Goal: Task Accomplishment & Management: Use online tool/utility

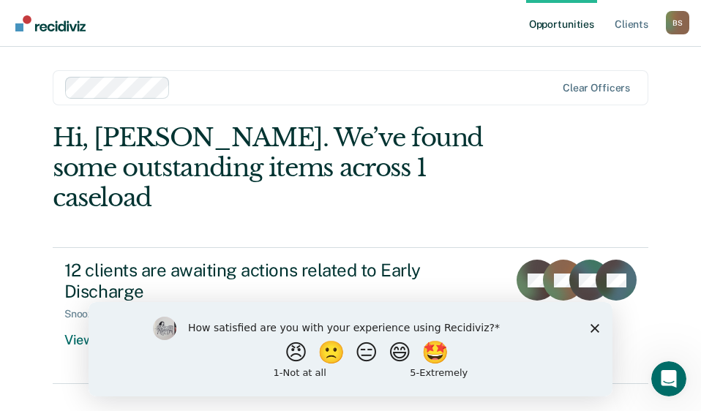
click at [587, 331] on div "How satisfied are you with your experience using Recidiviz? 😠 🙁 😑 😄 🤩 1 - Not a…" at bounding box center [350, 348] width 524 height 94
click at [591, 327] on icon "Close survey" at bounding box center [594, 327] width 9 height 9
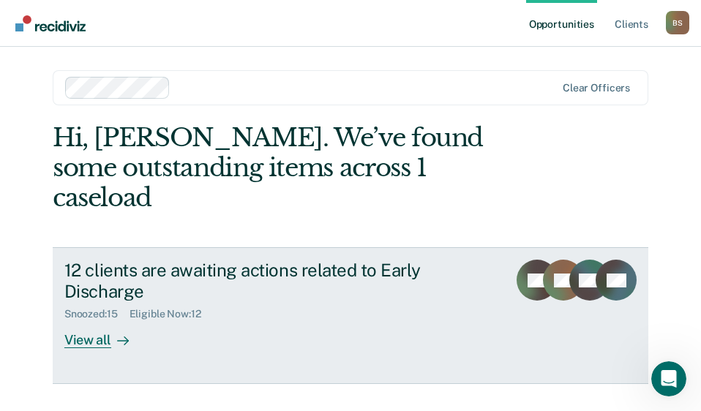
click at [113, 332] on div at bounding box center [120, 340] width 18 height 17
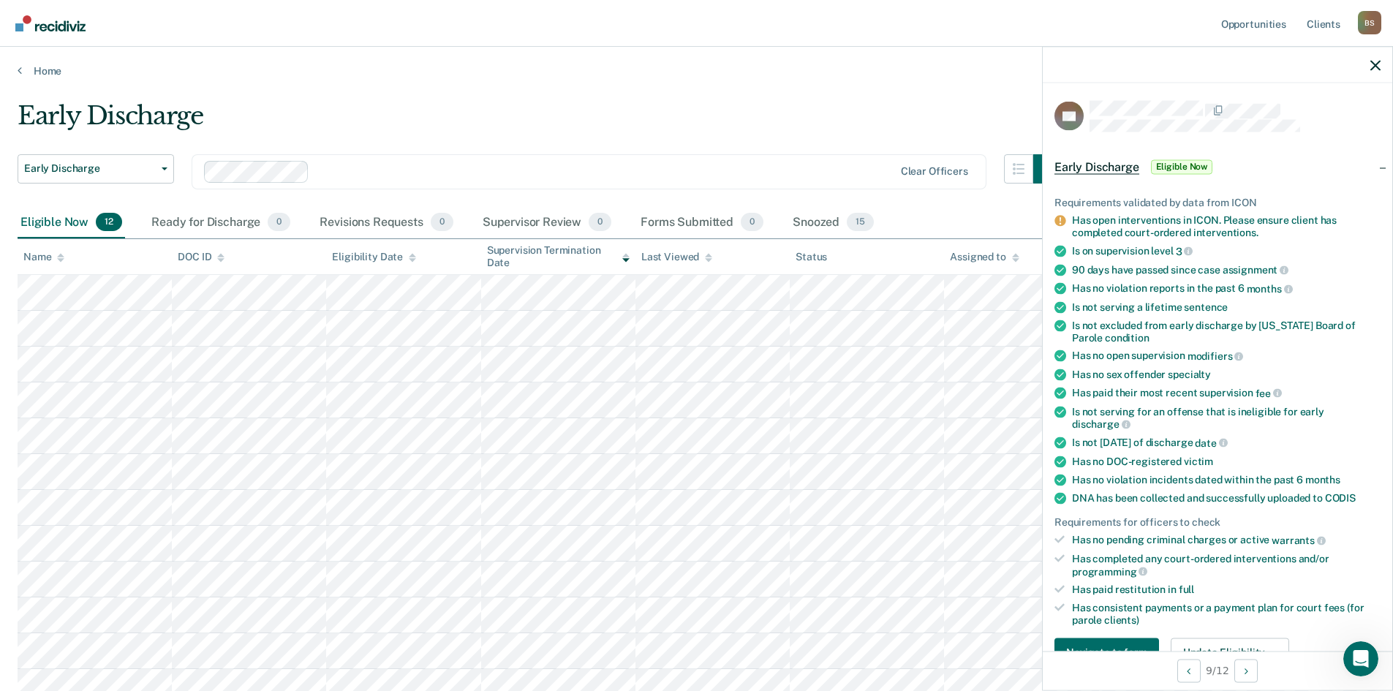
click at [700, 75] on div at bounding box center [1218, 65] width 350 height 37
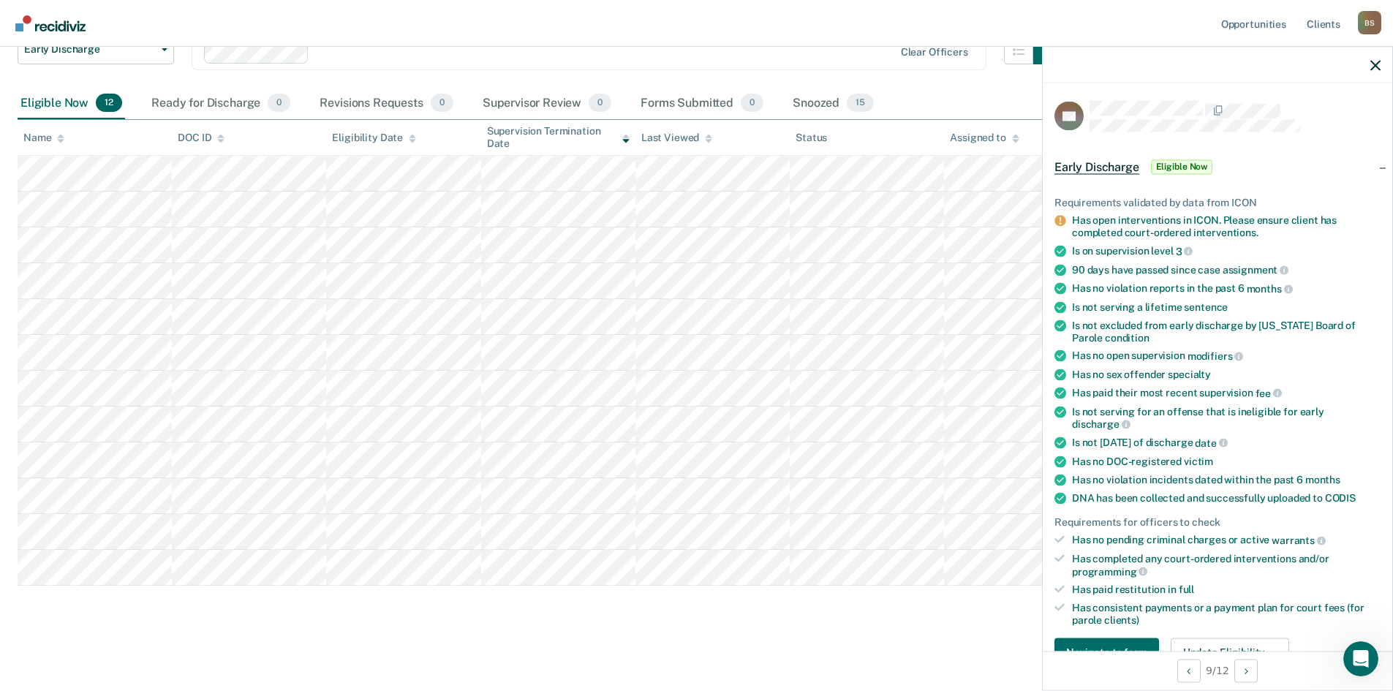
scroll to position [97, 0]
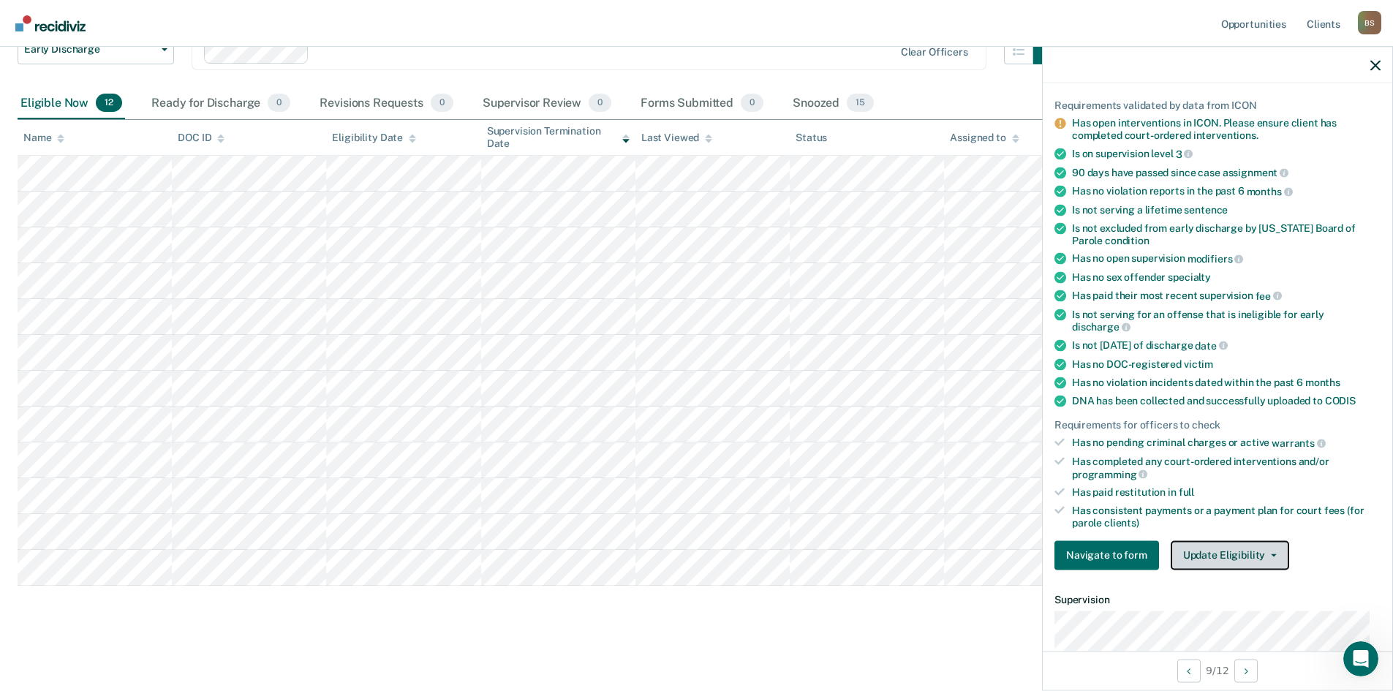
click at [700, 410] on button "Update Eligibility" at bounding box center [1230, 554] width 118 height 29
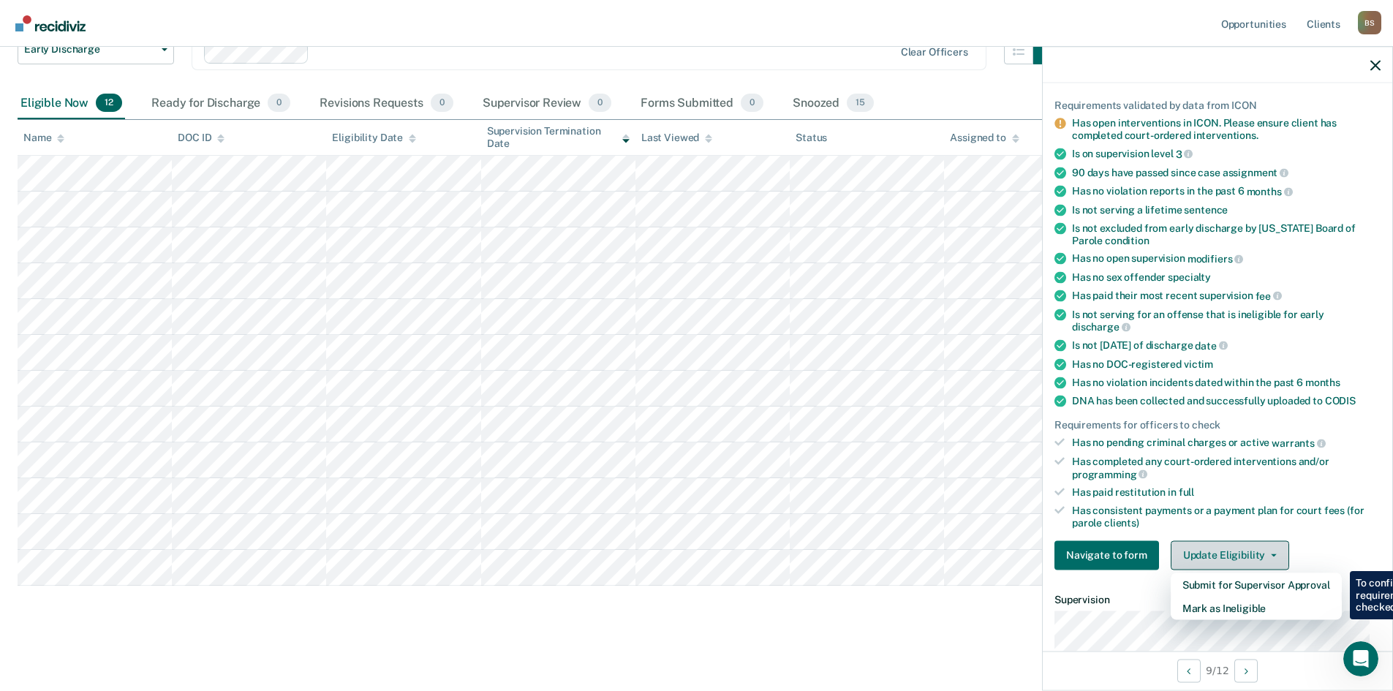
click at [700, 410] on button "Update Eligibility" at bounding box center [1230, 554] width 118 height 29
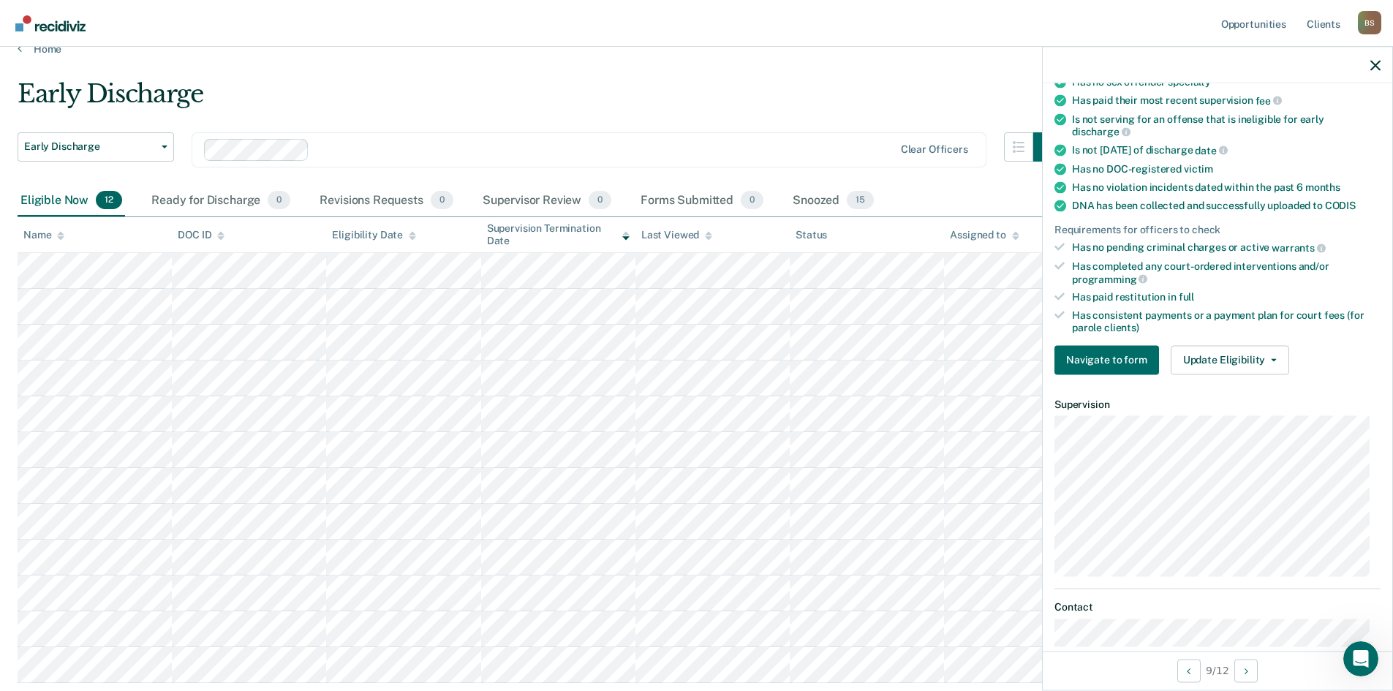
scroll to position [471, 0]
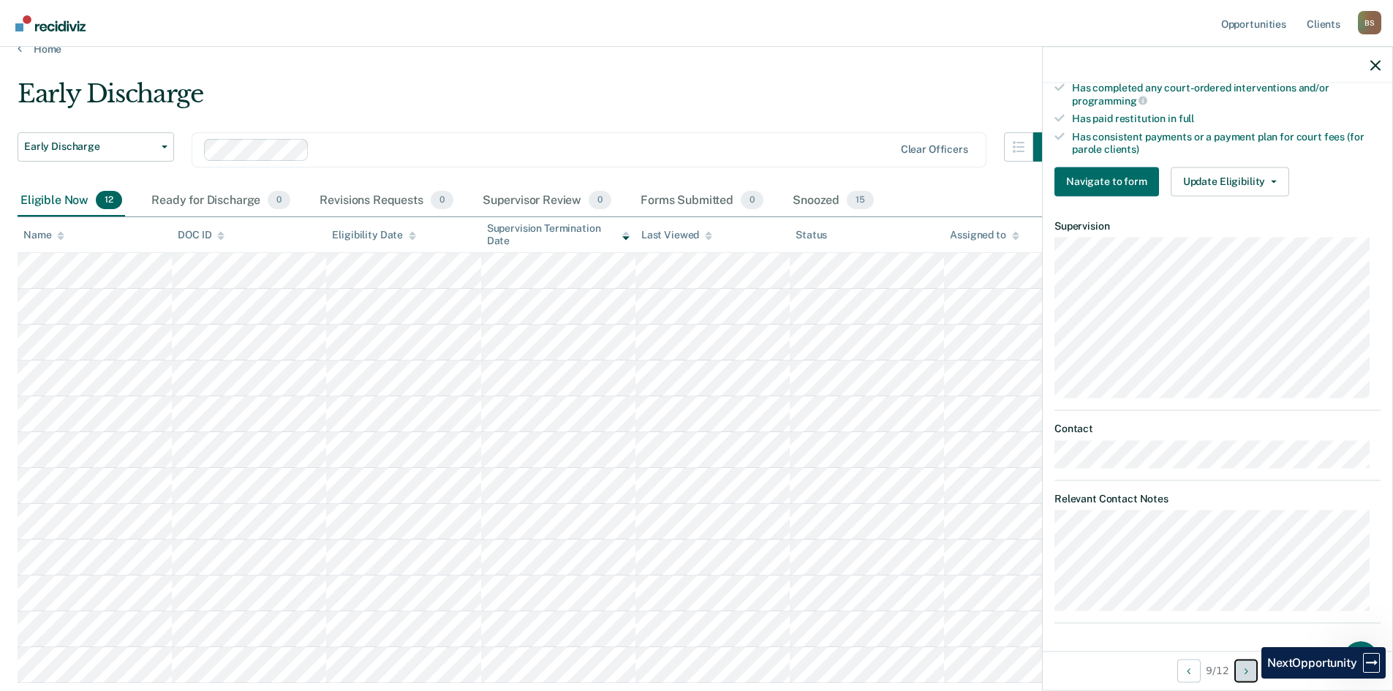
click at [700, 410] on button "Next Opportunity" at bounding box center [1245, 670] width 23 height 23
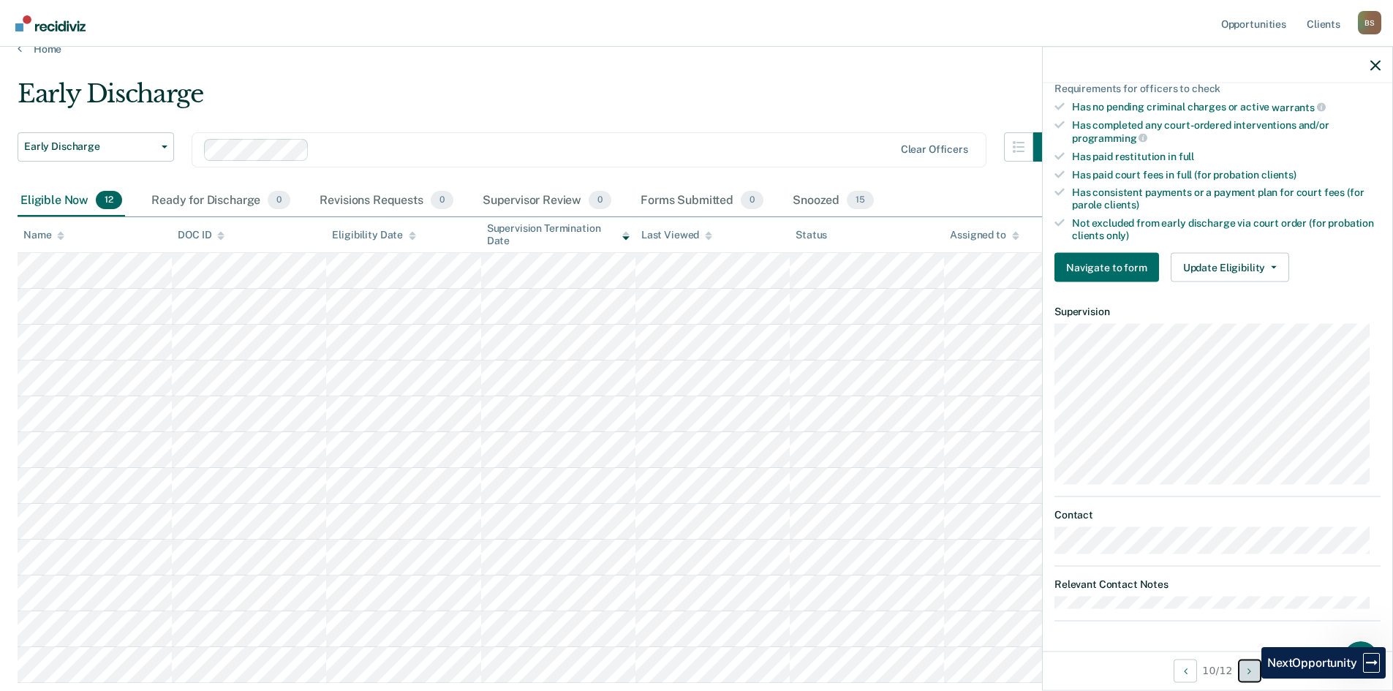
scroll to position [401, 0]
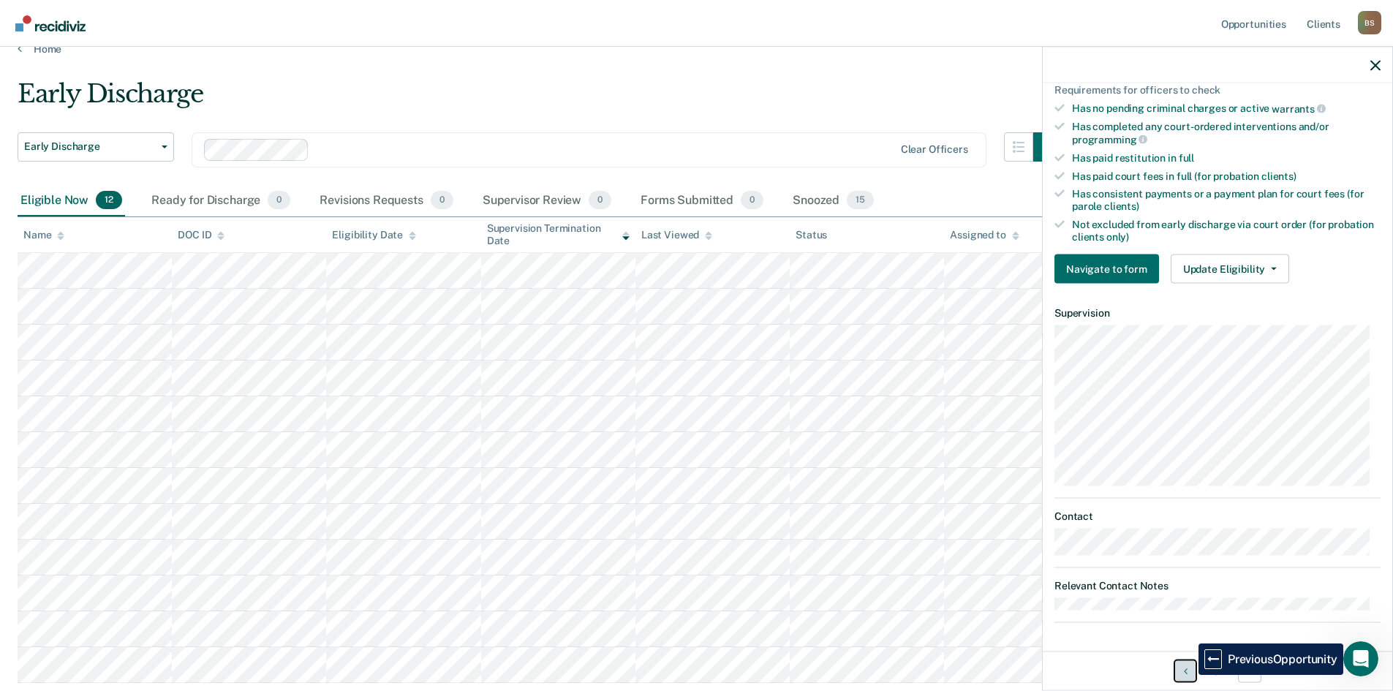
click at [700, 410] on button "Previous Opportunity" at bounding box center [1185, 670] width 23 height 23
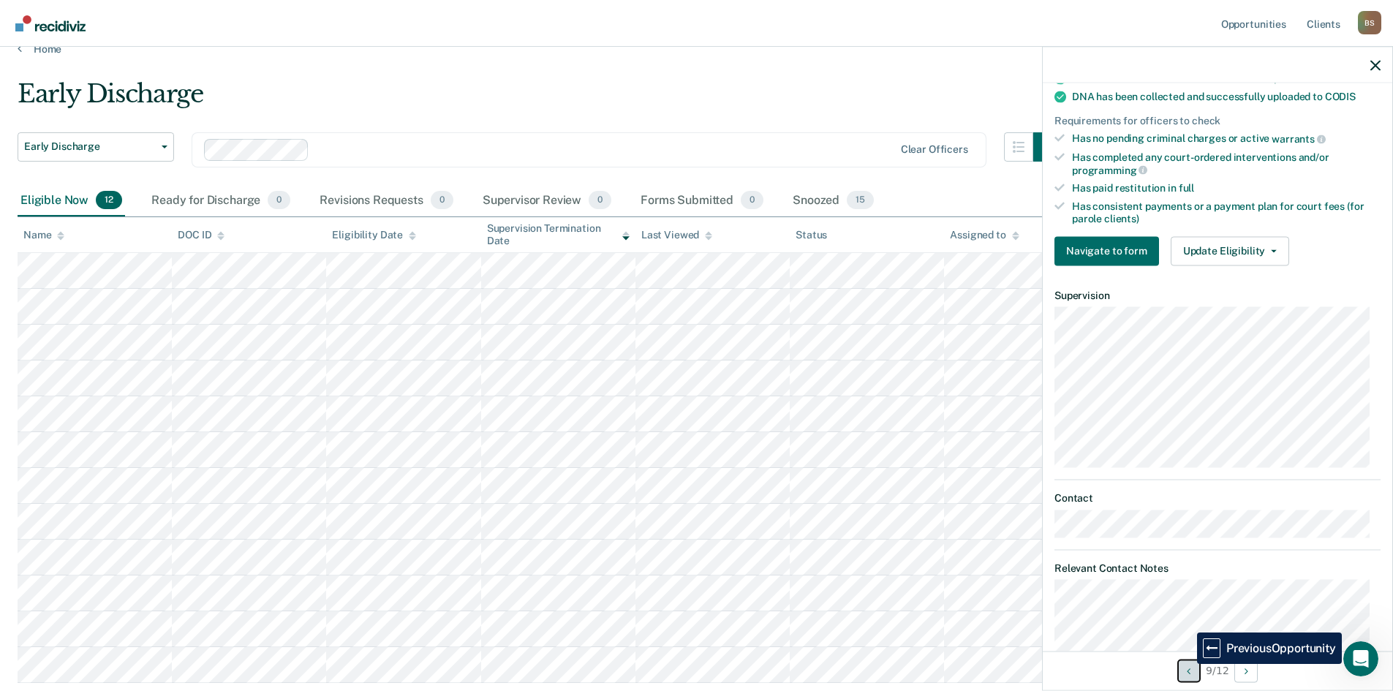
scroll to position [471, 0]
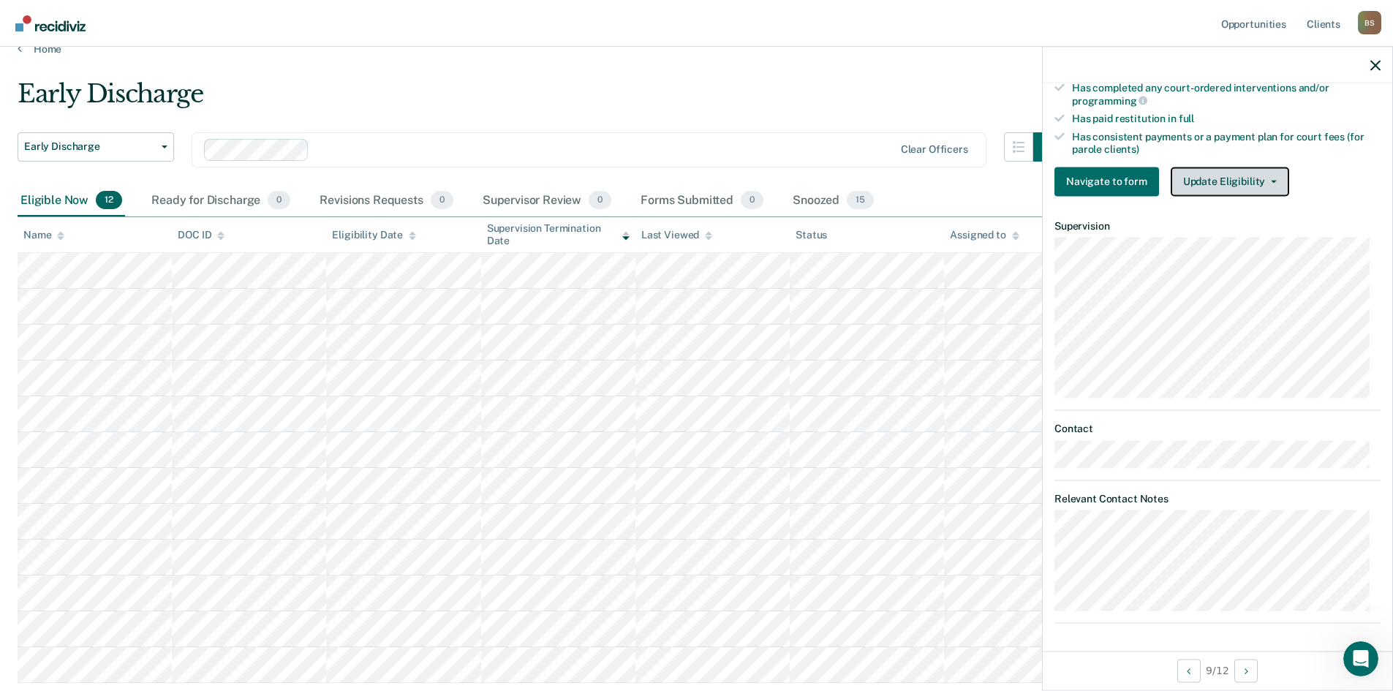
click at [700, 169] on button "Update Eligibility" at bounding box center [1230, 181] width 118 height 29
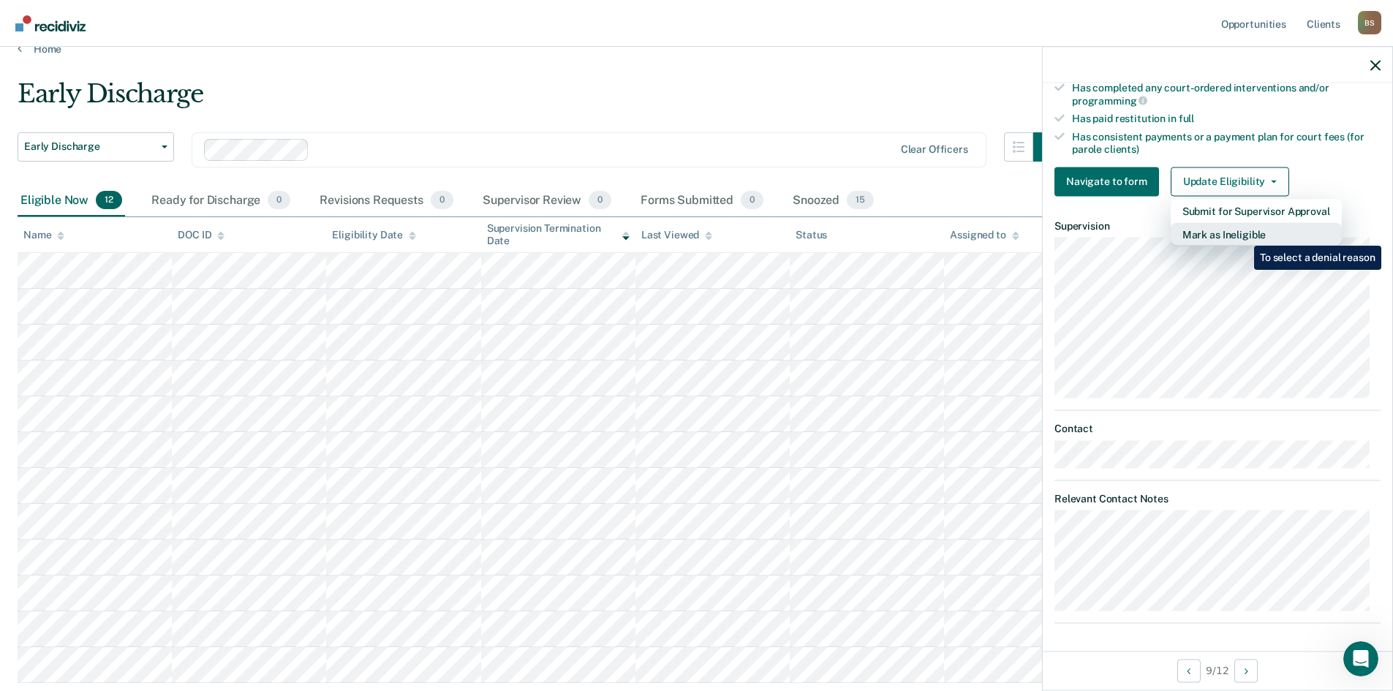
click at [700, 235] on button "Mark as Ineligible" at bounding box center [1256, 233] width 171 height 23
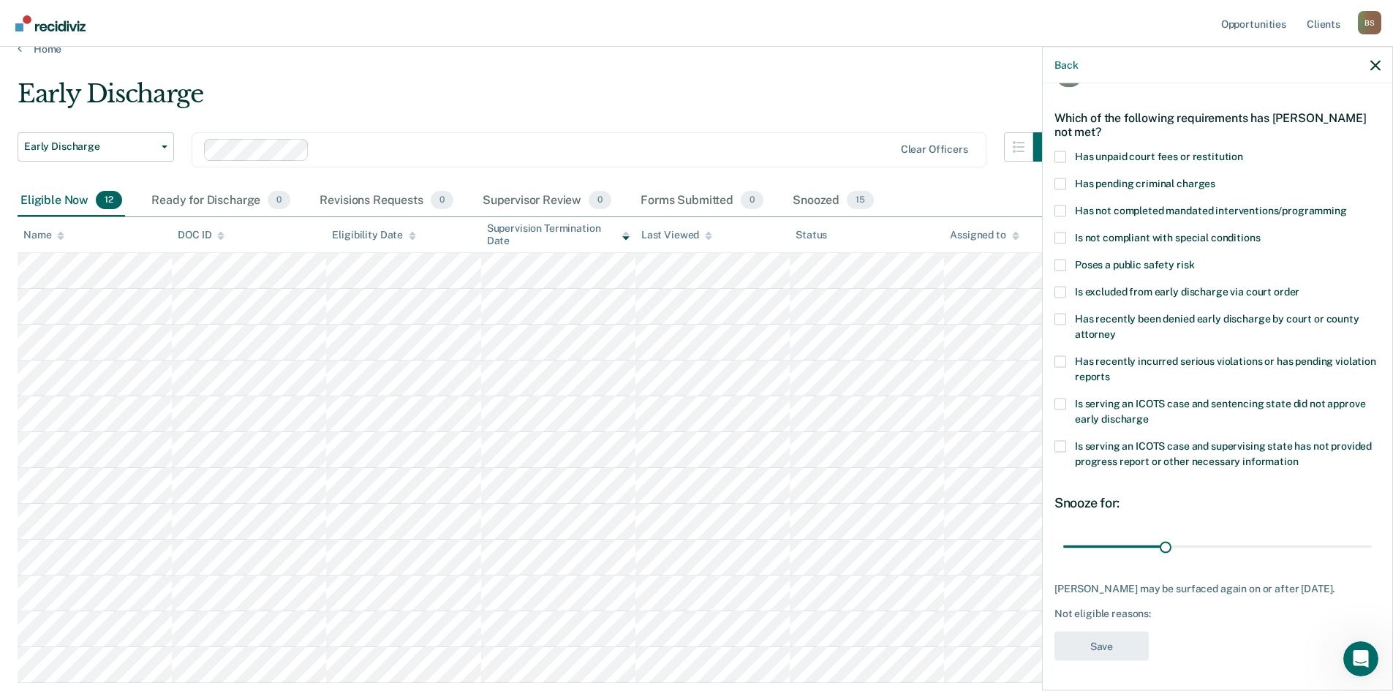
scroll to position [55, 0]
click at [700, 205] on span at bounding box center [1061, 211] width 12 height 12
click at [700, 205] on input "Has not completed mandated interventions/programming" at bounding box center [1347, 205] width 0 height 0
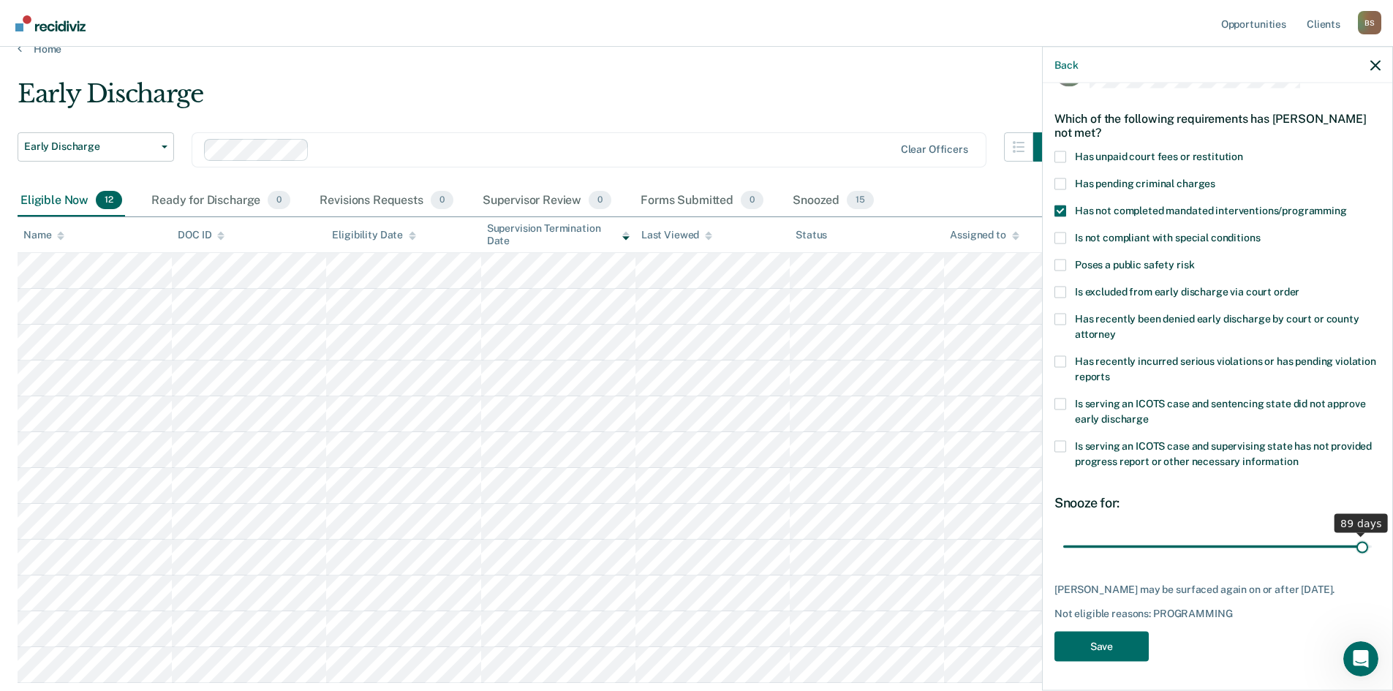
drag, startPoint x: 1163, startPoint y: 535, endPoint x: 1351, endPoint y: 534, distance: 187.9
click at [700, 410] on input "range" at bounding box center [1217, 547] width 309 height 26
drag, startPoint x: 1346, startPoint y: 534, endPoint x: 1395, endPoint y: 538, distance: 48.4
type input "90"
click at [700, 410] on input "range" at bounding box center [1217, 547] width 309 height 26
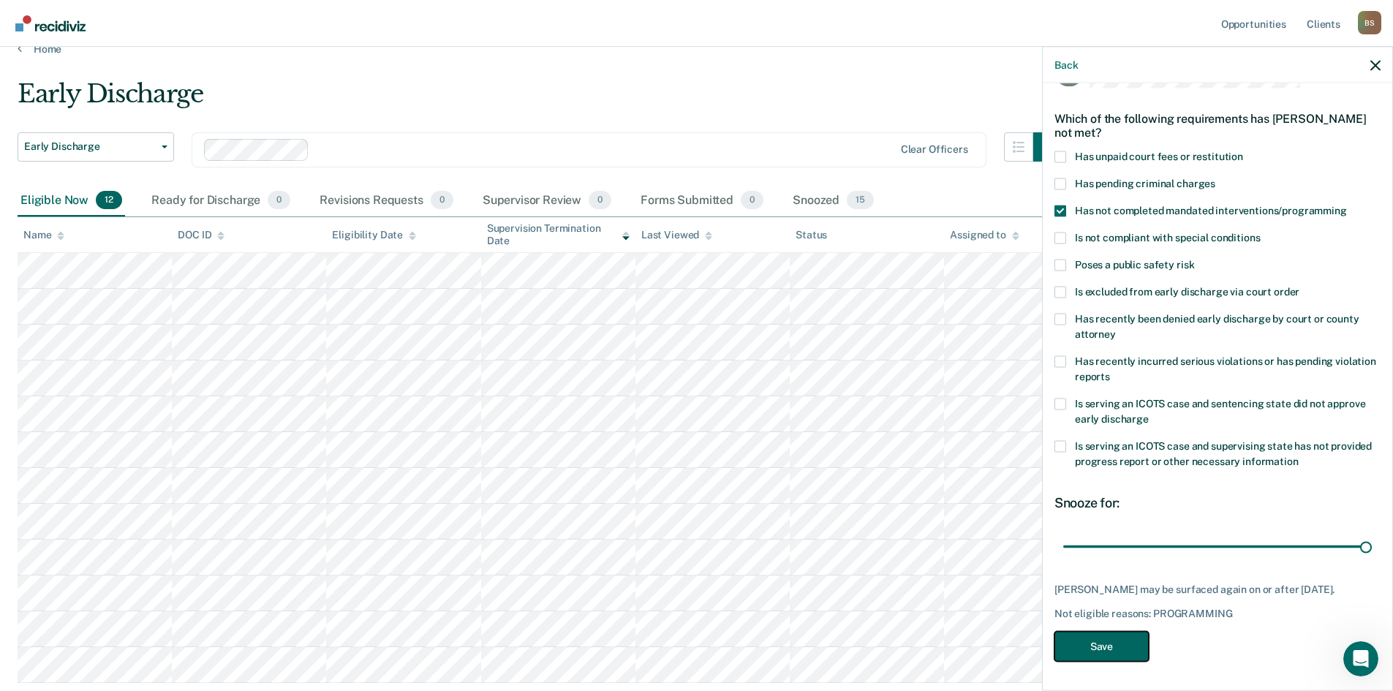
click at [700, 410] on button "Save" at bounding box center [1102, 646] width 94 height 30
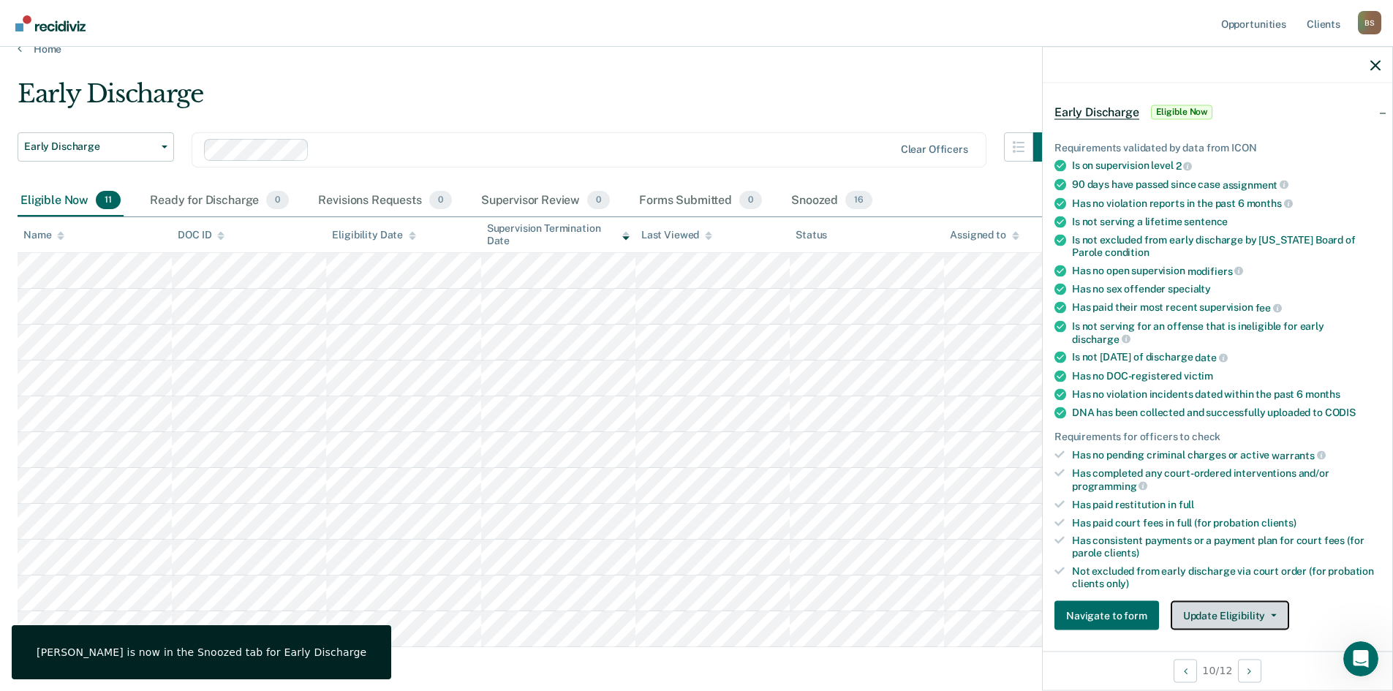
click at [700, 410] on button "Update Eligibility" at bounding box center [1230, 615] width 118 height 29
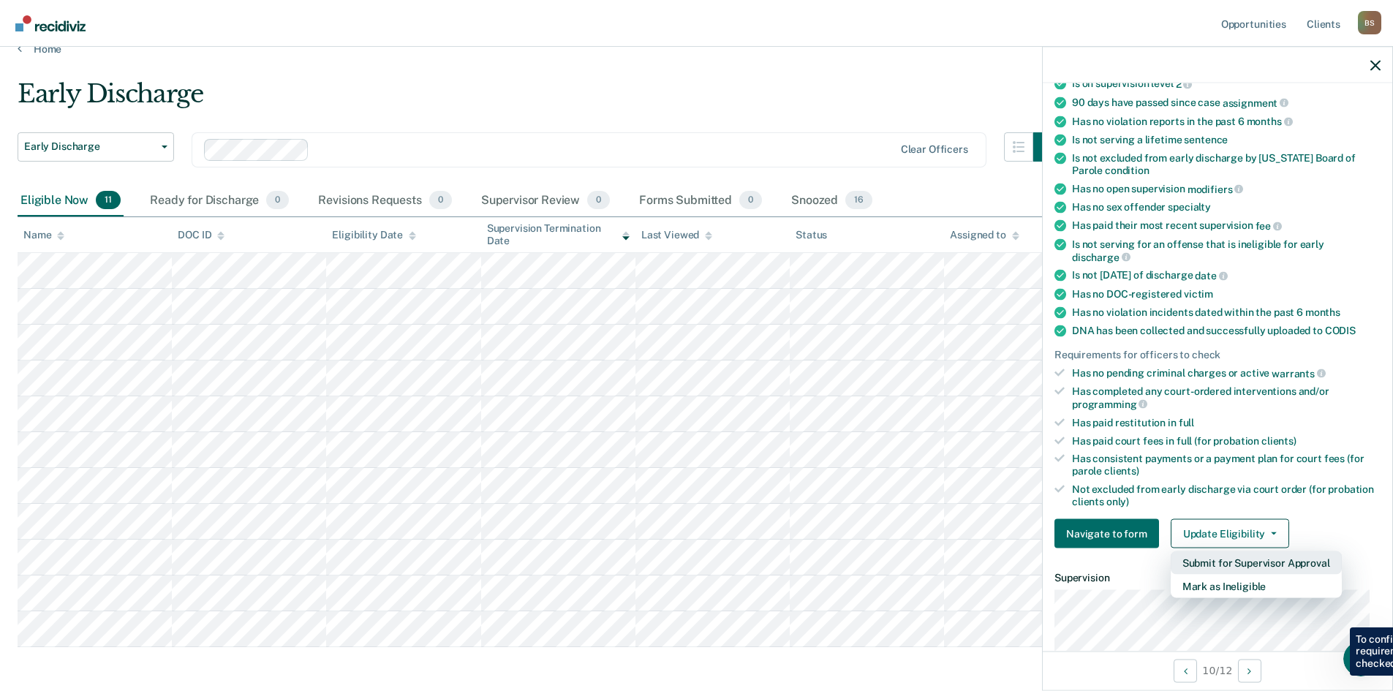
scroll to position [254, 0]
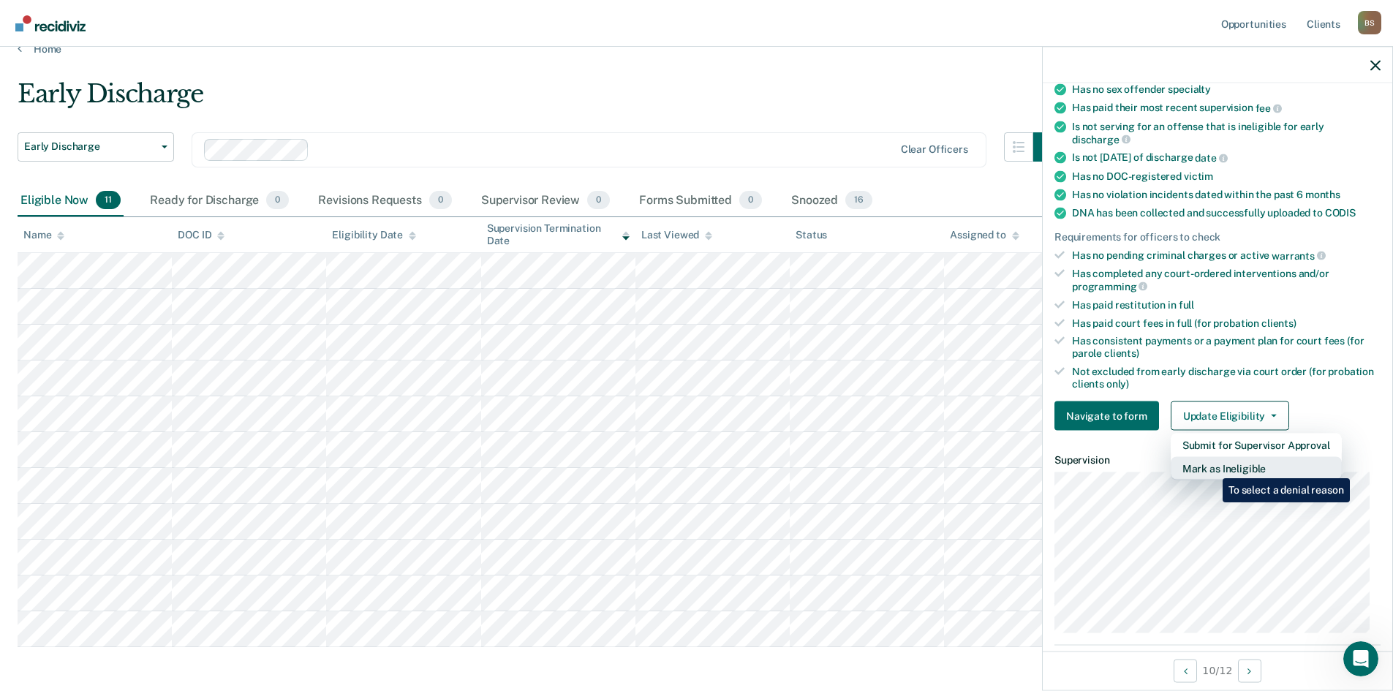
click at [700, 410] on button "Mark as Ineligible" at bounding box center [1256, 468] width 171 height 23
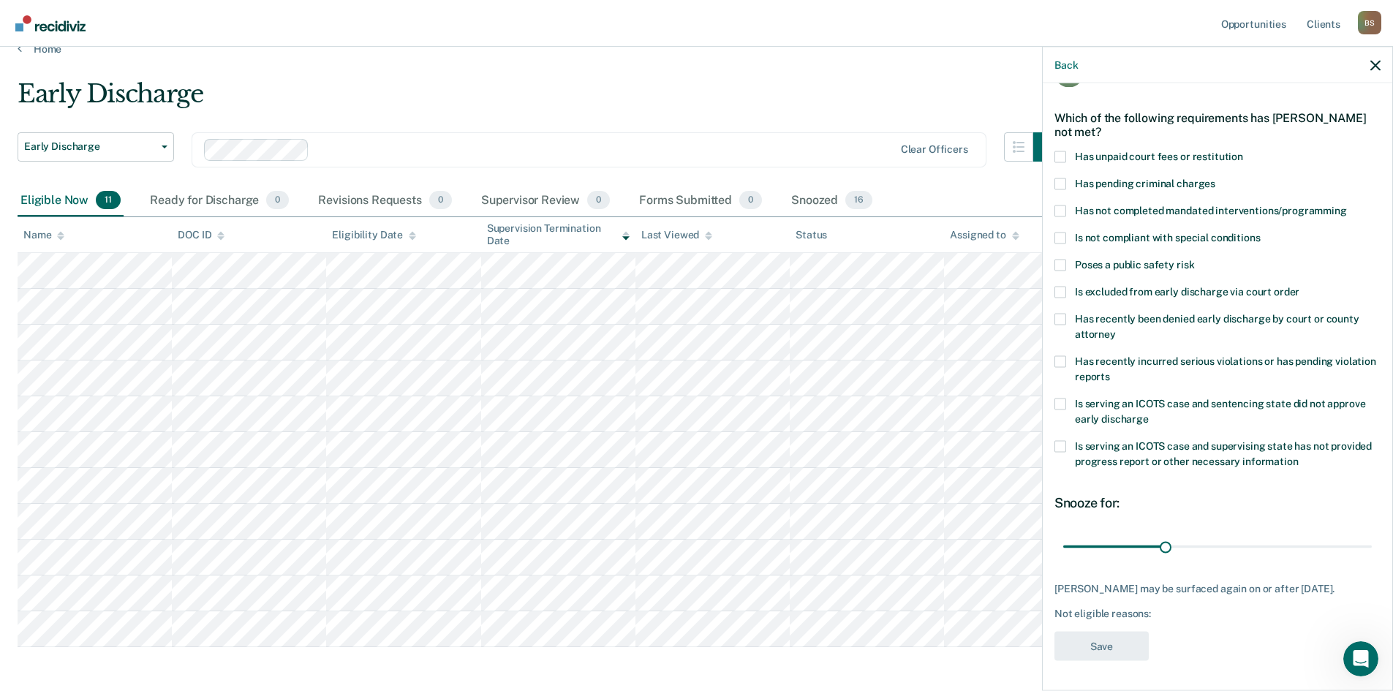
scroll to position [55, 0]
click at [700, 151] on span at bounding box center [1061, 157] width 12 height 12
click at [700, 151] on input "Has unpaid court fees or restitution" at bounding box center [1243, 151] width 0 height 0
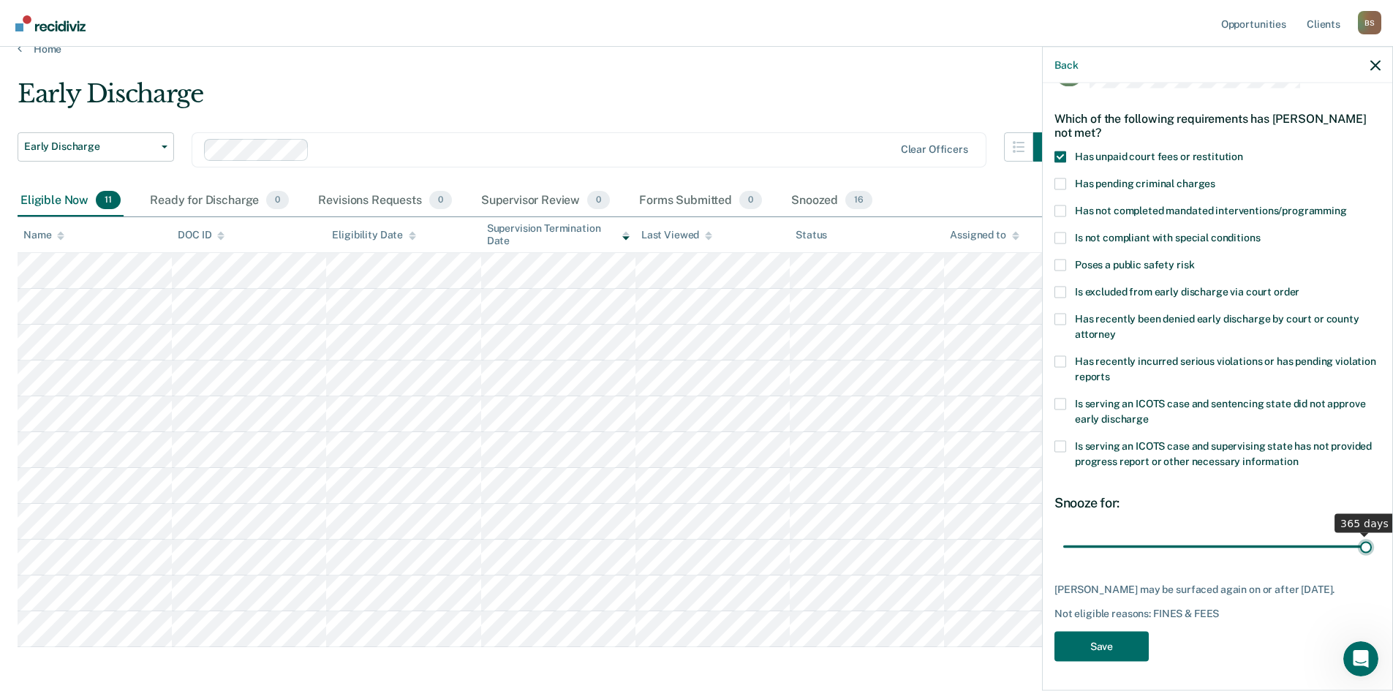
drag, startPoint x: 1093, startPoint y: 535, endPoint x: 1403, endPoint y: 535, distance: 310.8
type input "365"
click at [700, 410] on input "range" at bounding box center [1217, 547] width 309 height 26
click at [700, 410] on button "Save" at bounding box center [1102, 646] width 94 height 30
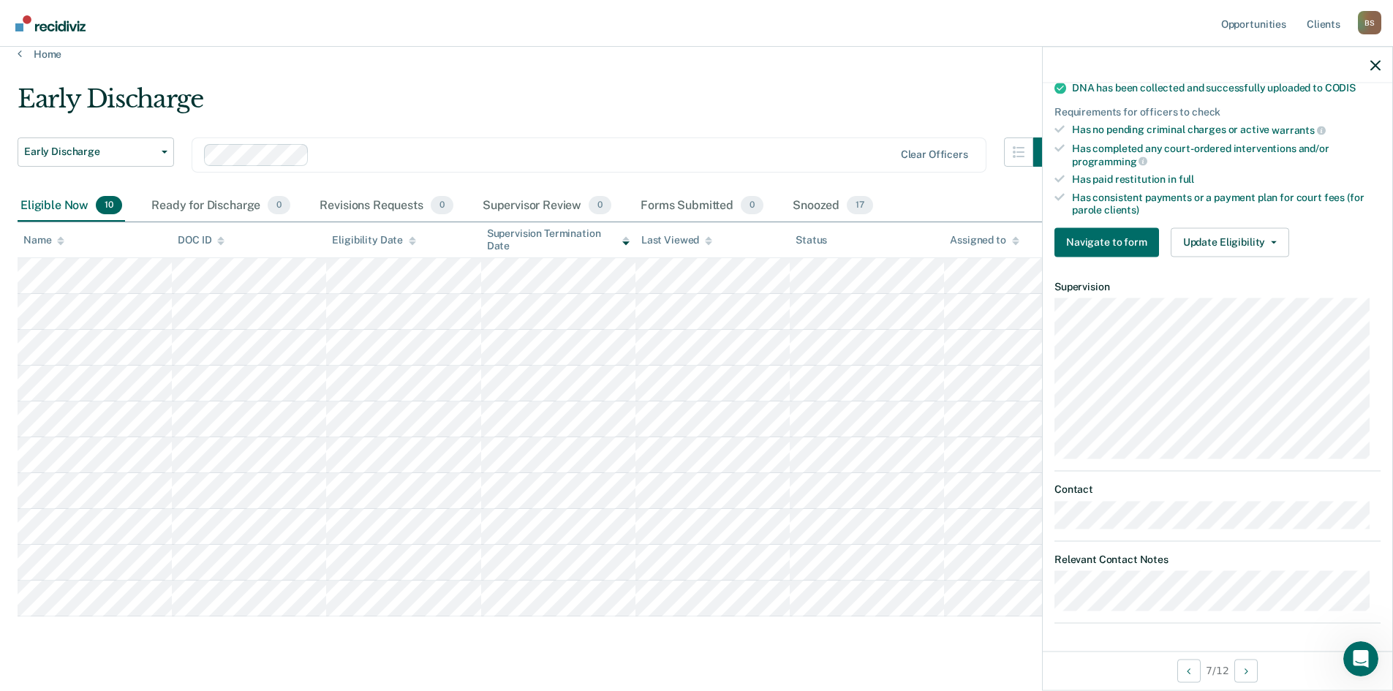
scroll to position [0, 0]
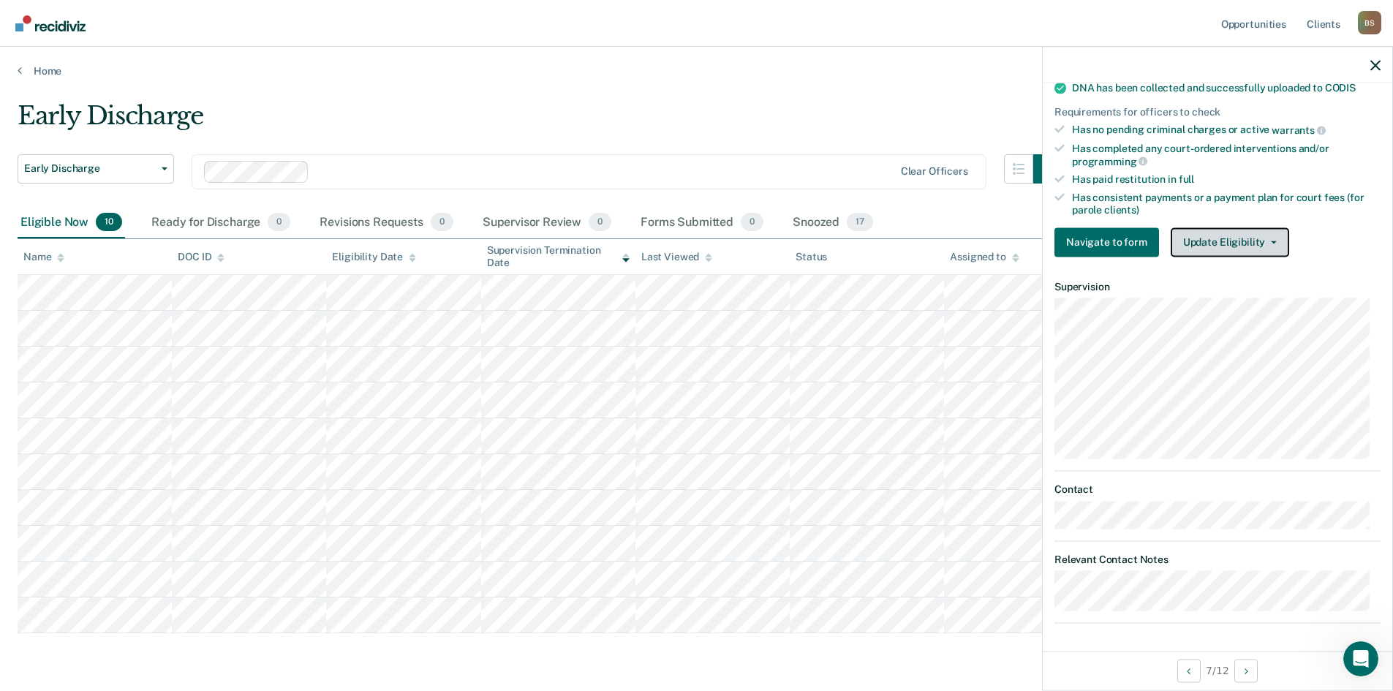
click at [700, 241] on span "button" at bounding box center [1271, 242] width 12 height 3
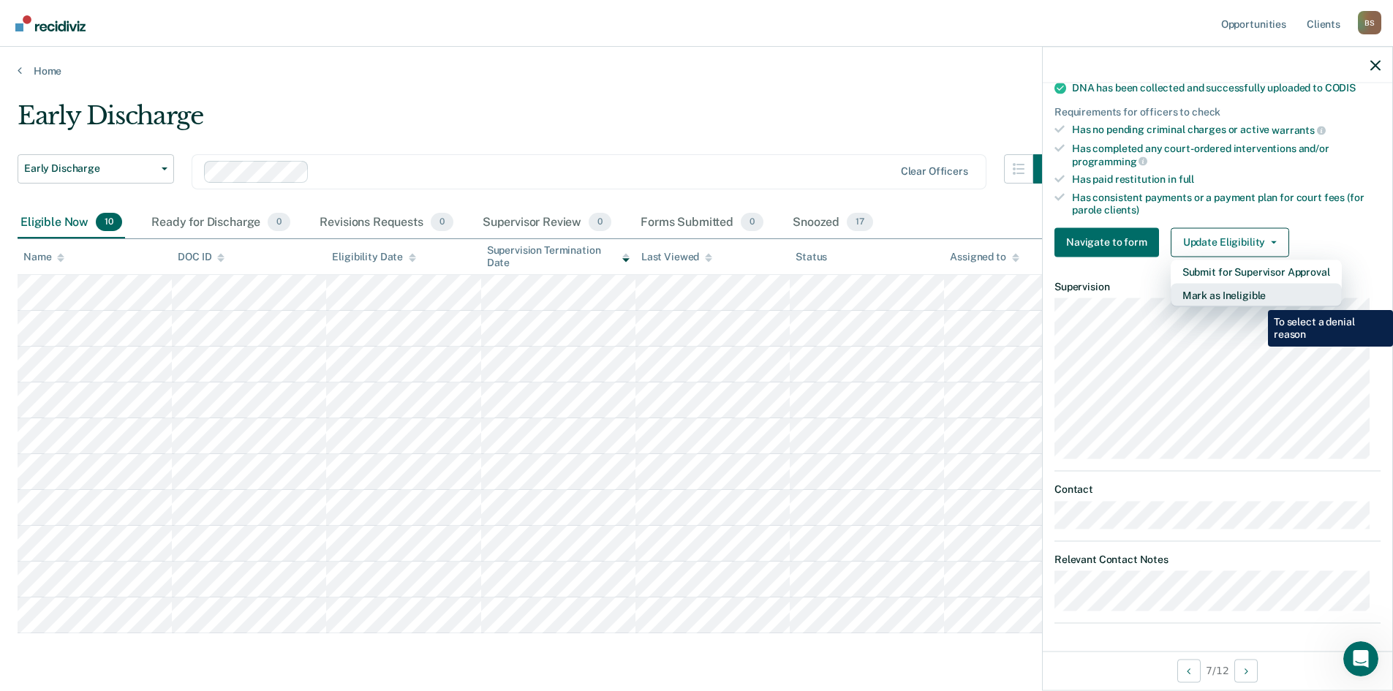
click at [700, 299] on button "Mark as Ineligible" at bounding box center [1256, 294] width 171 height 23
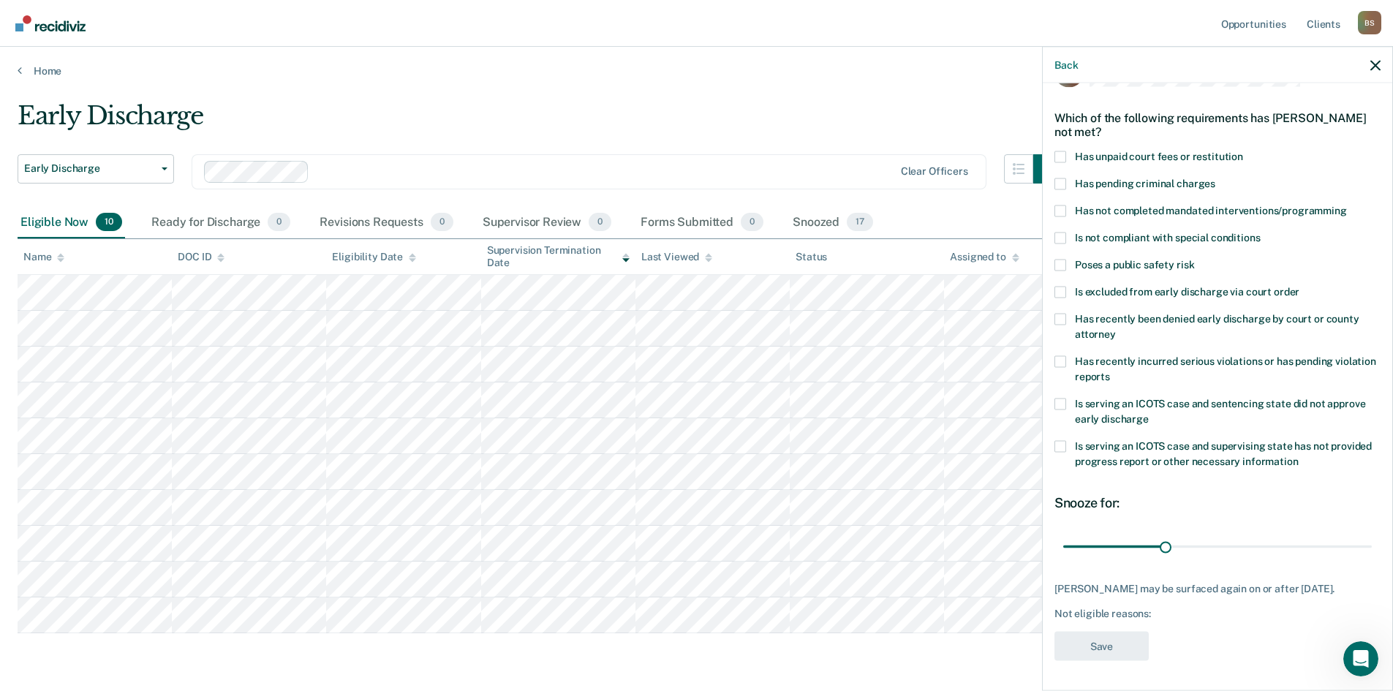
scroll to position [55, 0]
click at [700, 151] on span at bounding box center [1061, 157] width 12 height 12
click at [700, 151] on input "Has unpaid court fees or restitution" at bounding box center [1243, 151] width 0 height 0
click at [700, 205] on span at bounding box center [1061, 211] width 12 height 12
click at [700, 205] on input "Has not completed mandated interventions/programming" at bounding box center [1347, 205] width 0 height 0
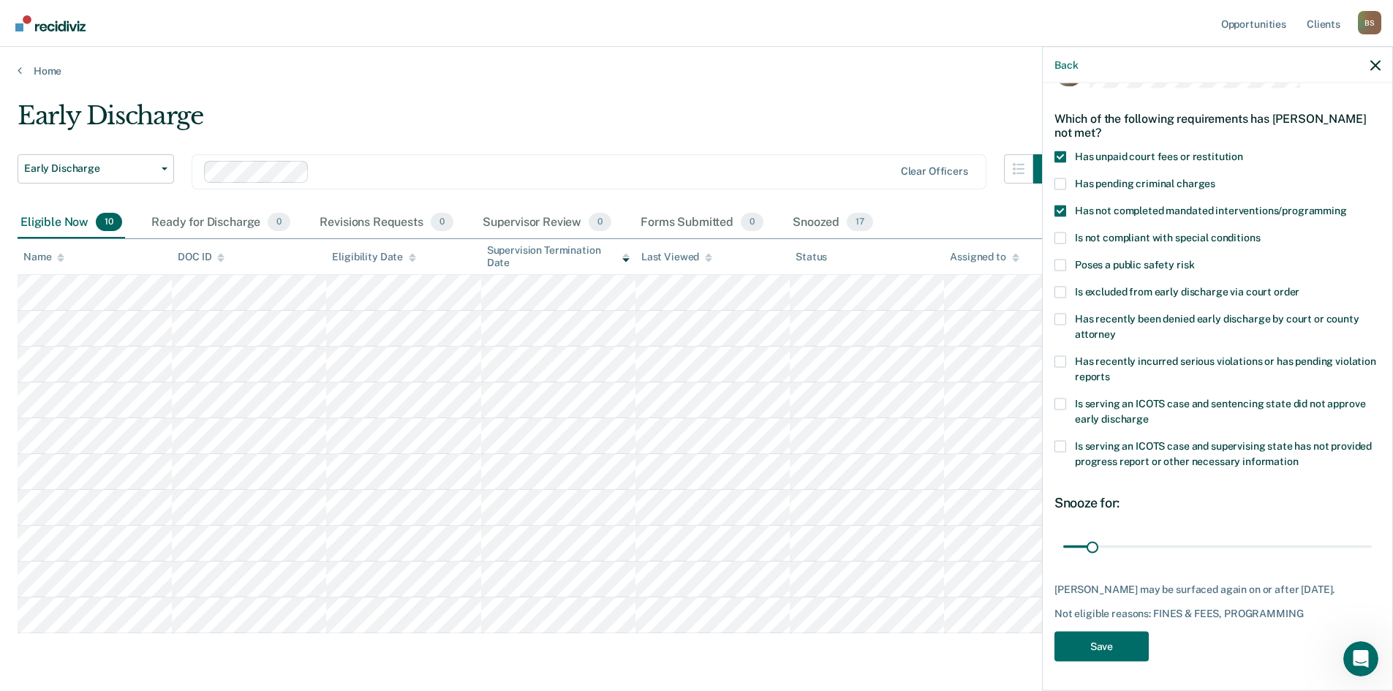
click at [700, 205] on span at bounding box center [1061, 211] width 12 height 12
click at [700, 205] on input "Has not completed mandated interventions/programming" at bounding box center [1347, 205] width 0 height 0
click at [700, 205] on span at bounding box center [1061, 211] width 12 height 12
click at [700, 205] on input "Has not completed mandated interventions/programming" at bounding box center [1347, 205] width 0 height 0
drag, startPoint x: 1090, startPoint y: 538, endPoint x: 1403, endPoint y: 523, distance: 314.1
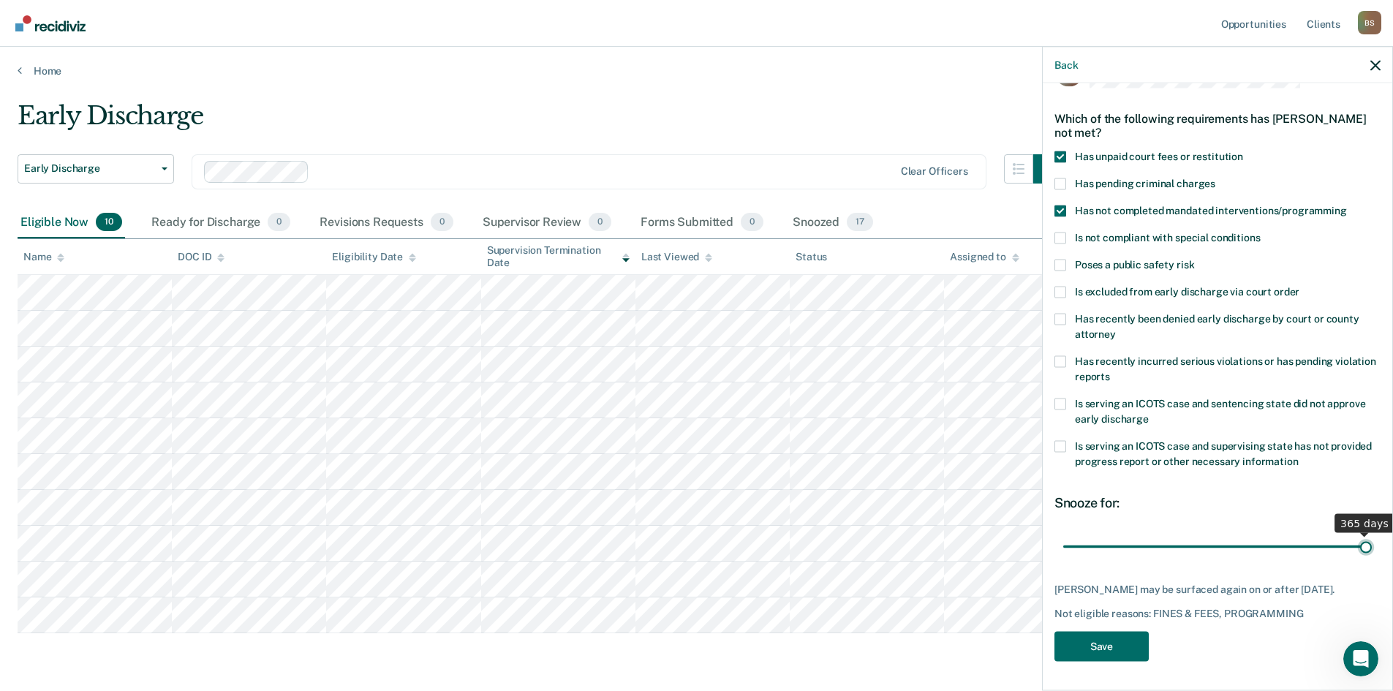
type input "365"
click at [700, 410] on input "range" at bounding box center [1217, 547] width 309 height 26
click at [700, 410] on button "Save" at bounding box center [1102, 646] width 94 height 30
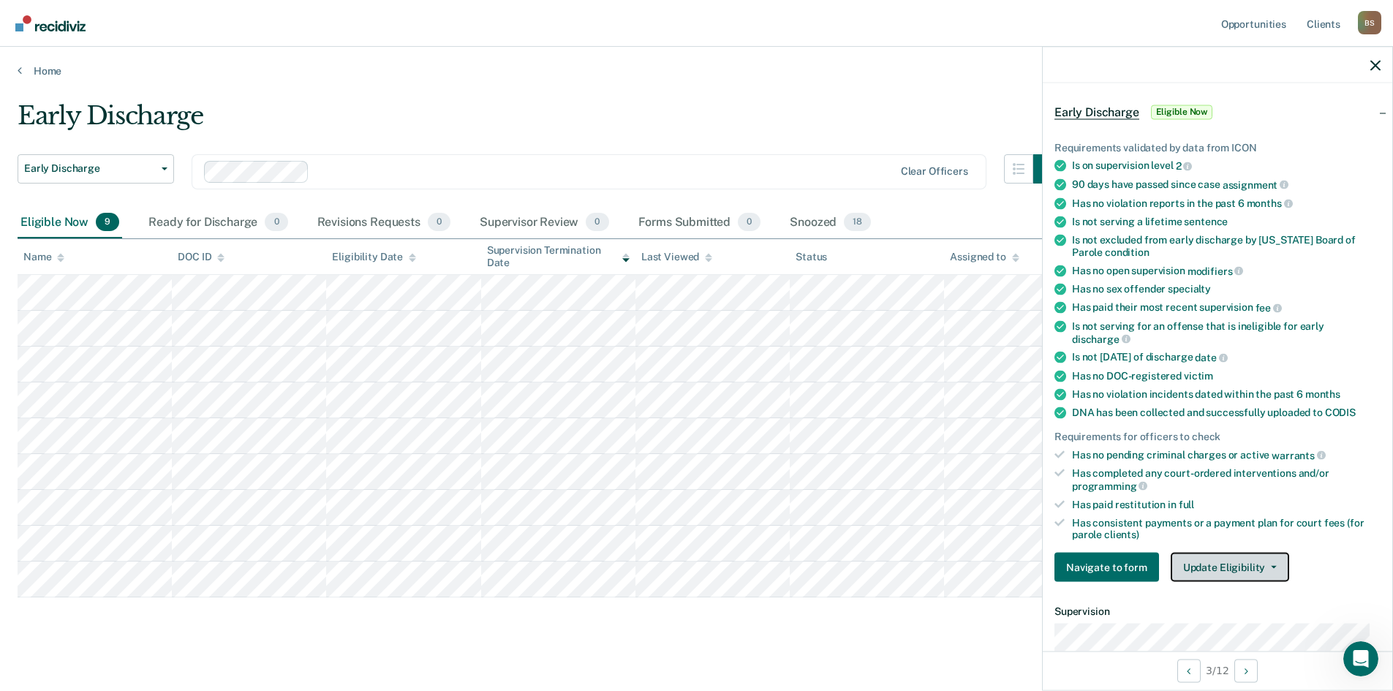
click at [700, 410] on button "Update Eligibility" at bounding box center [1230, 567] width 118 height 29
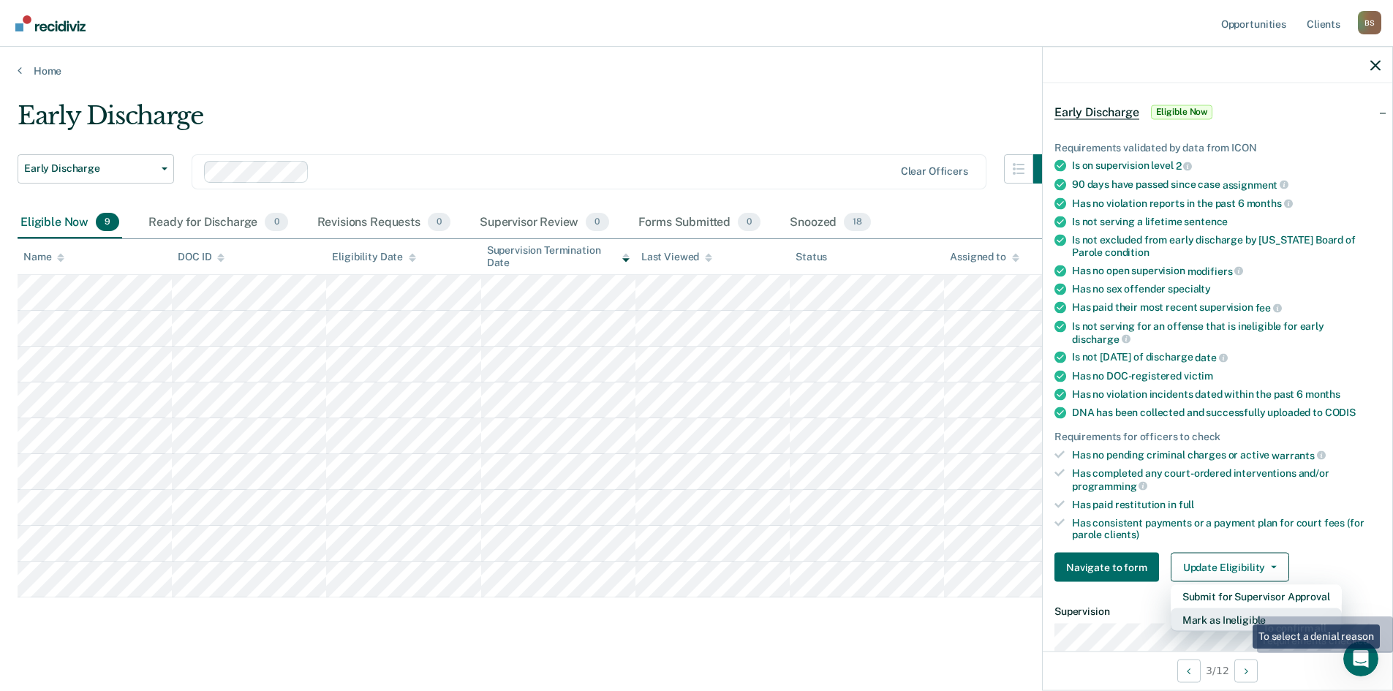
click at [700, 410] on button "Mark as Ineligible" at bounding box center [1256, 619] width 171 height 23
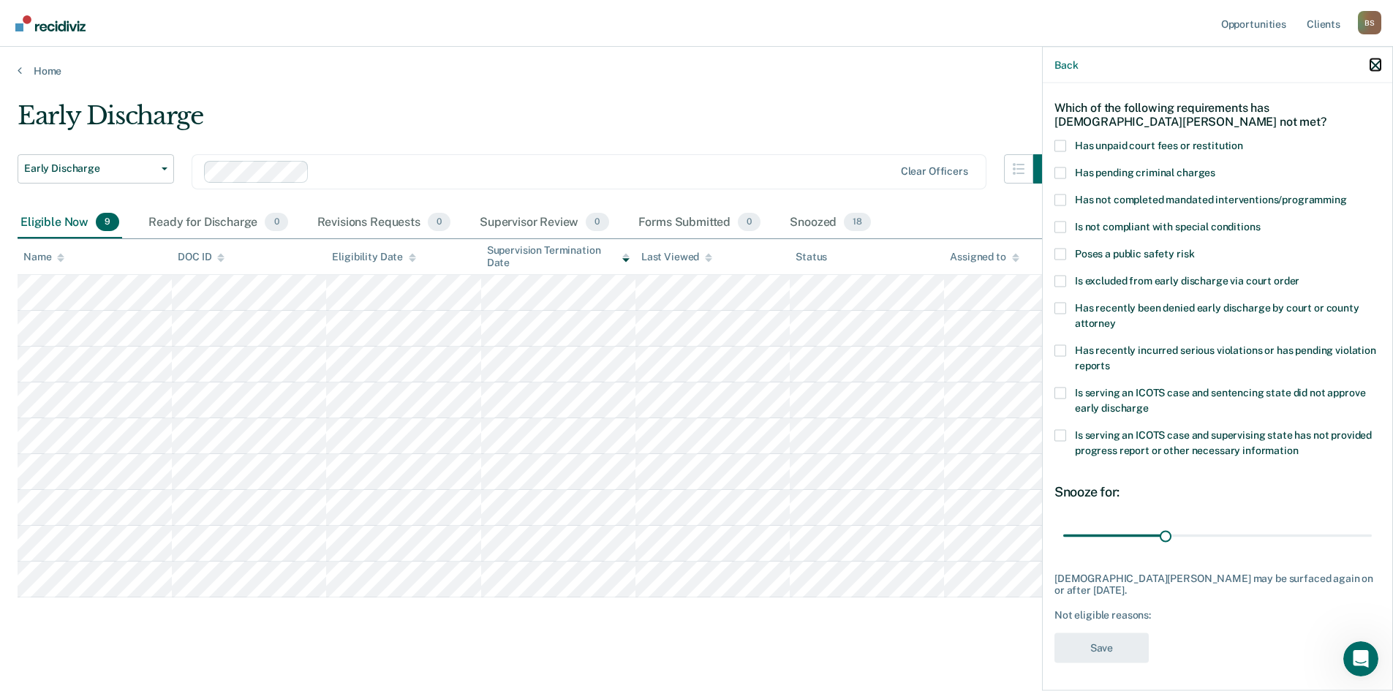
click at [700, 61] on icon "button" at bounding box center [1375, 65] width 10 height 10
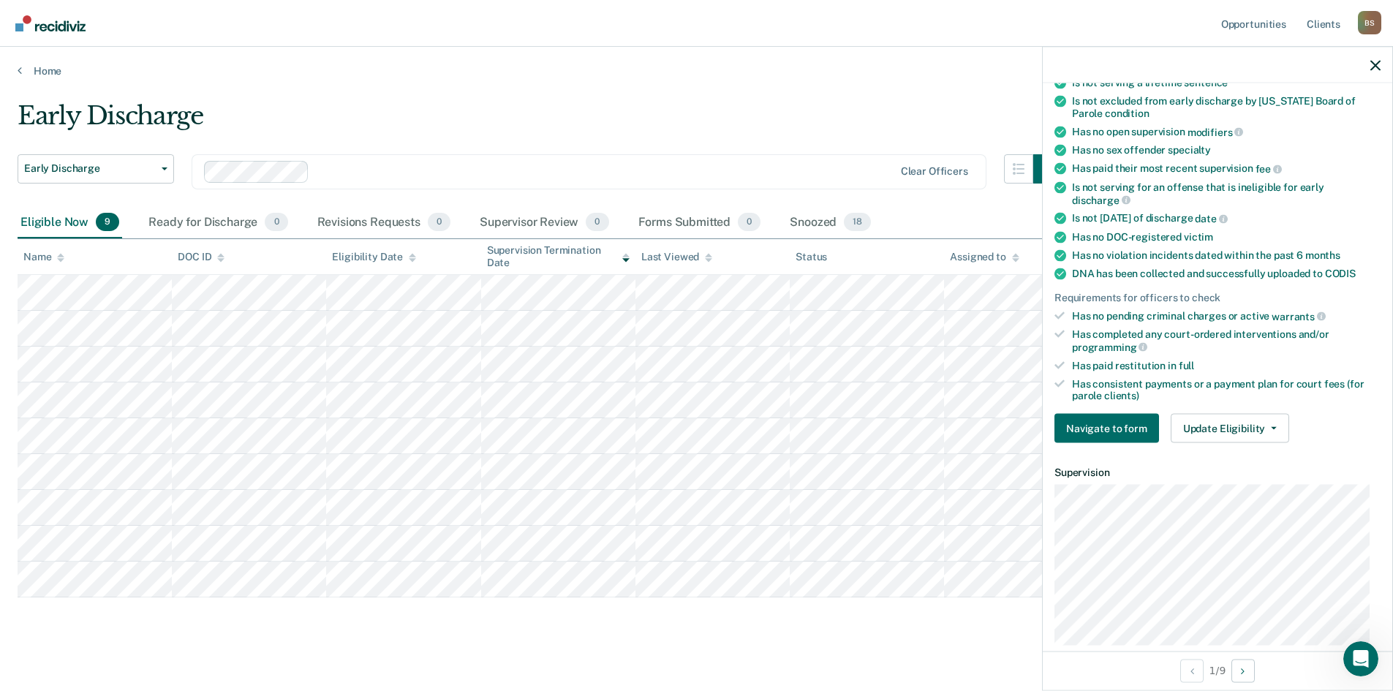
scroll to position [195, 0]
click at [700, 410] on button "Update Eligibility" at bounding box center [1230, 426] width 118 height 29
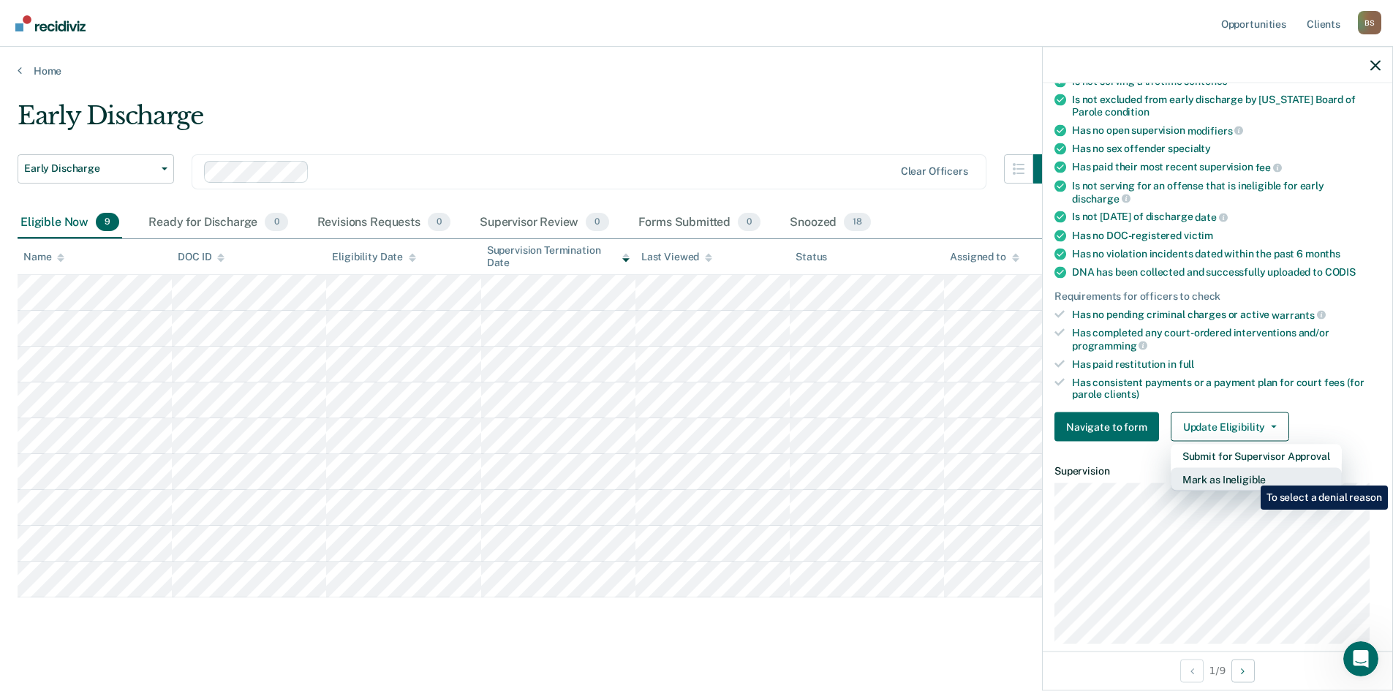
click at [700, 410] on button "Mark as Ineligible" at bounding box center [1256, 479] width 171 height 23
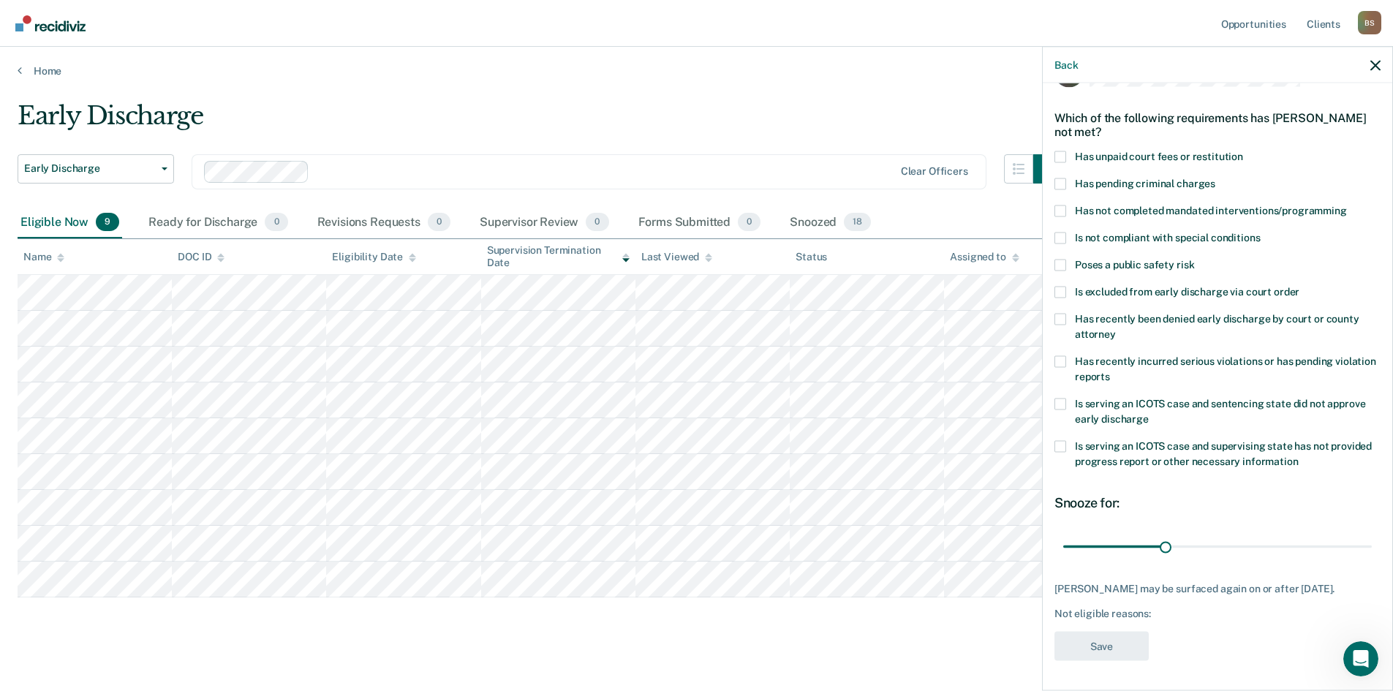
scroll to position [42, 0]
click at [700, 211] on span at bounding box center [1061, 212] width 12 height 12
click at [700, 206] on input "Has not completed mandated interventions/programming" at bounding box center [1347, 206] width 0 height 0
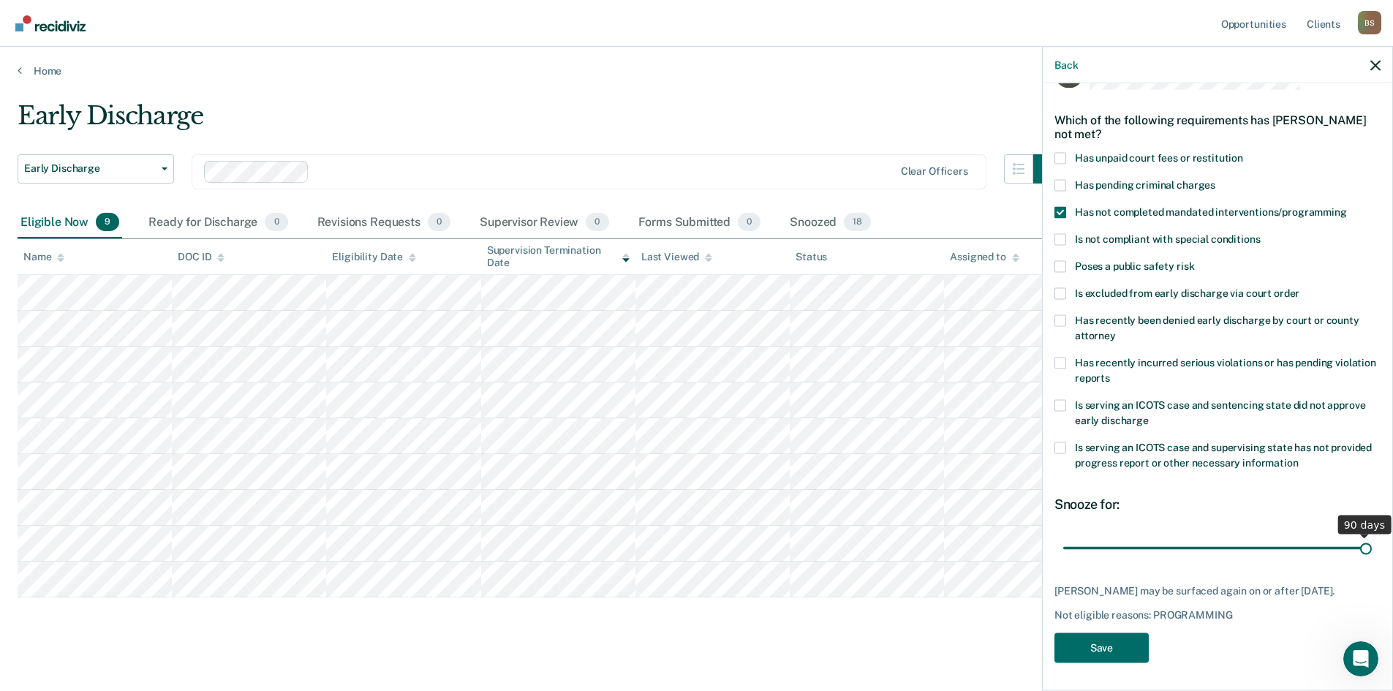
drag, startPoint x: 1155, startPoint y: 545, endPoint x: 1403, endPoint y: 527, distance: 249.3
type input "90"
click at [700, 410] on input "range" at bounding box center [1217, 548] width 309 height 26
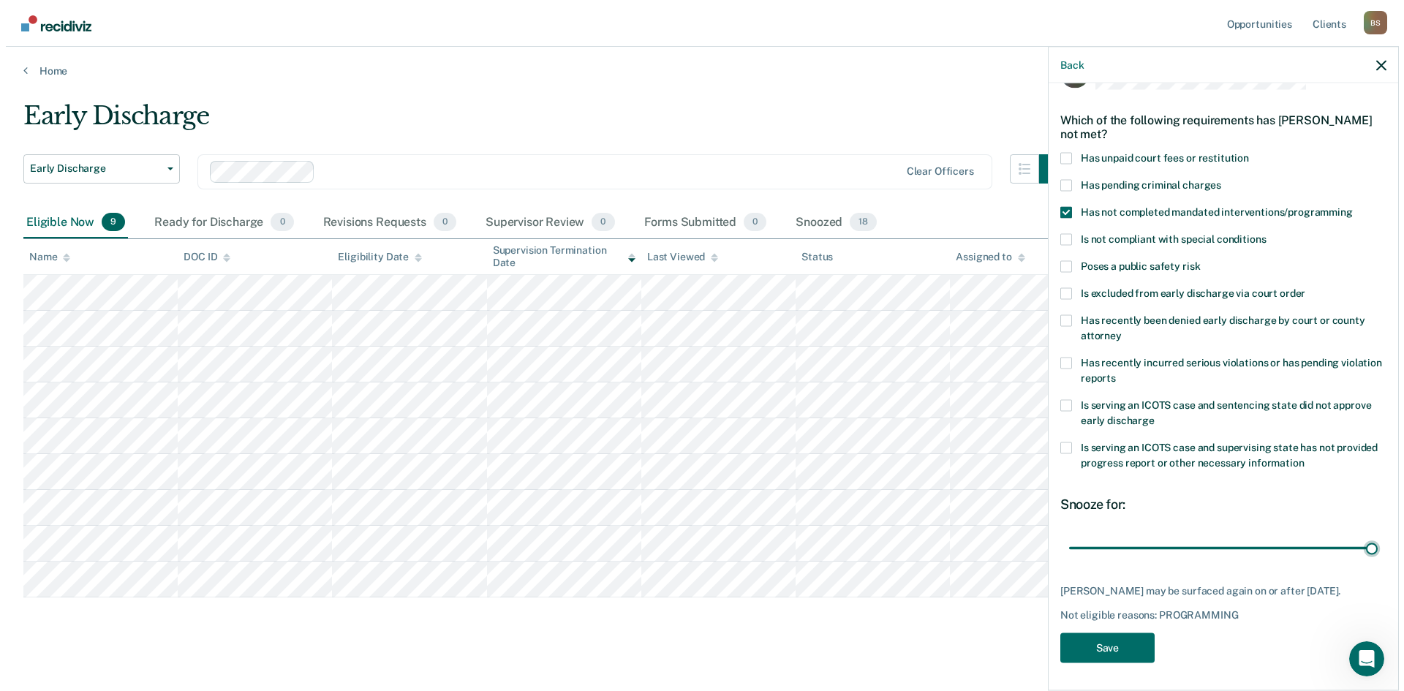
scroll to position [55, 0]
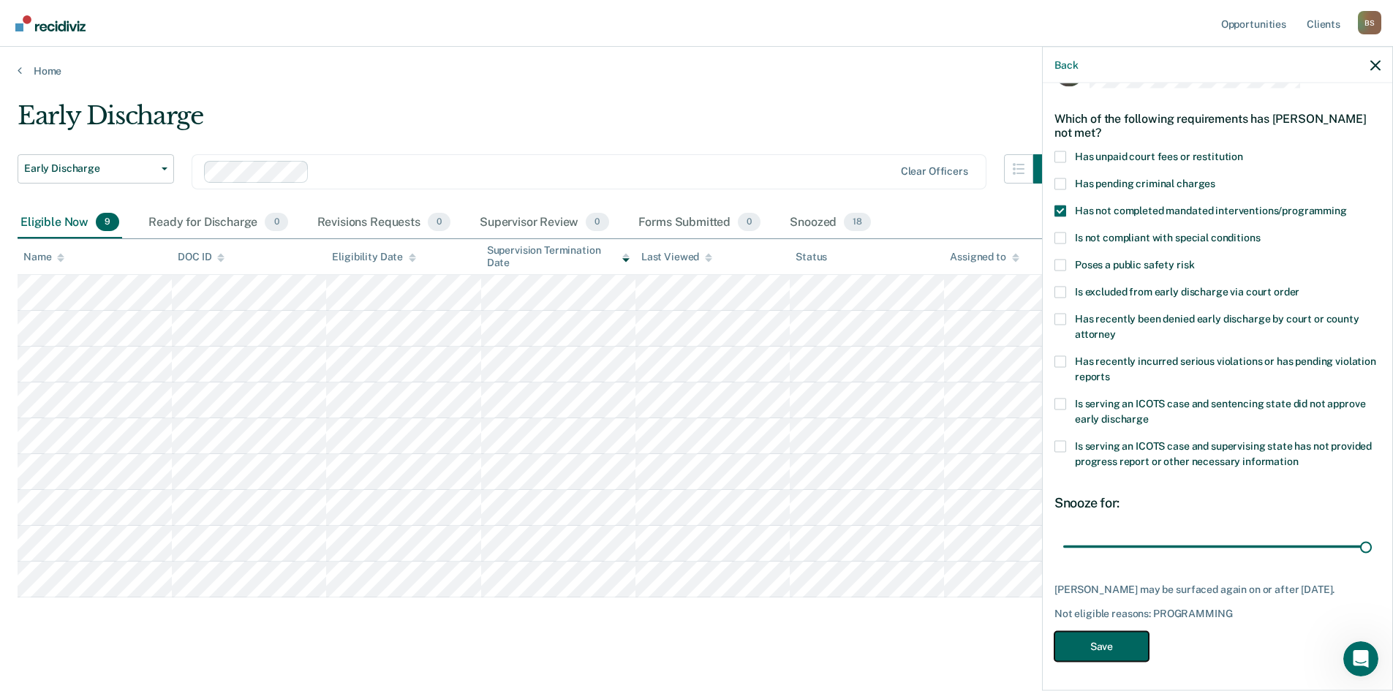
click at [700, 410] on button "Save" at bounding box center [1102, 646] width 94 height 30
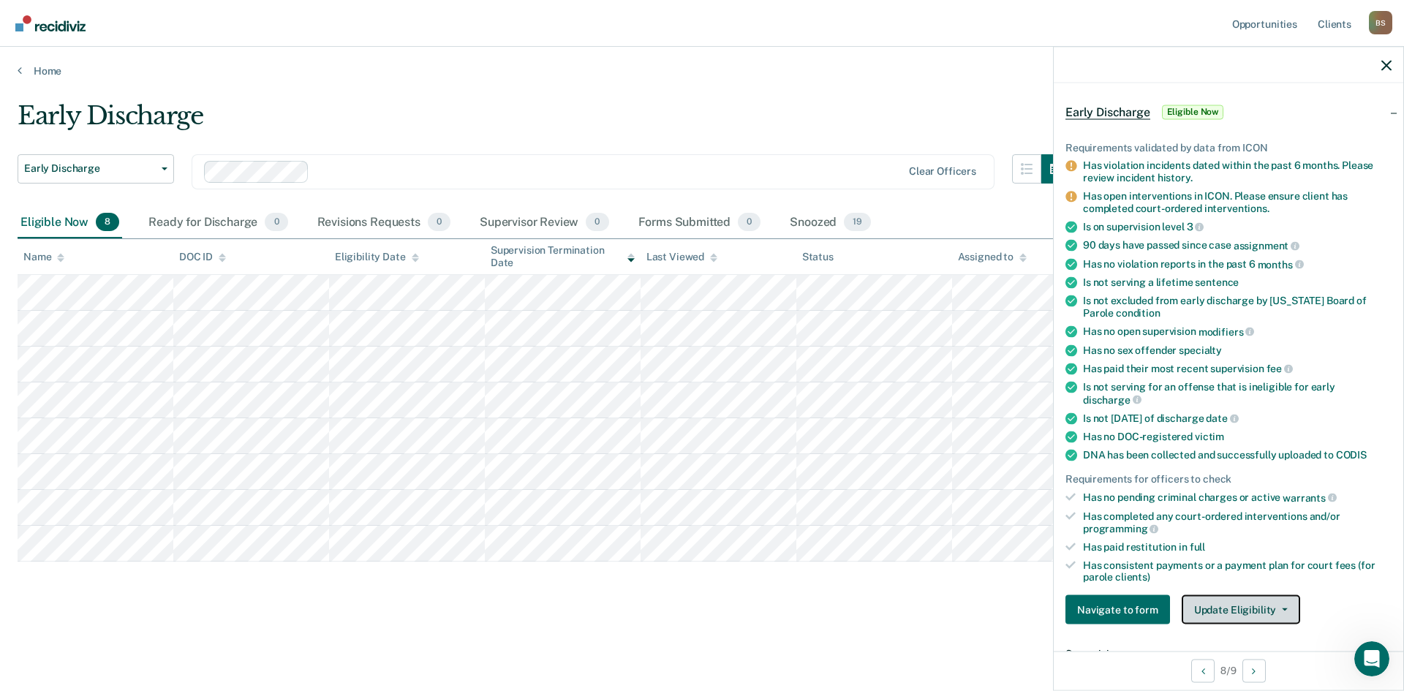
click at [700, 410] on span "button" at bounding box center [1282, 609] width 12 height 3
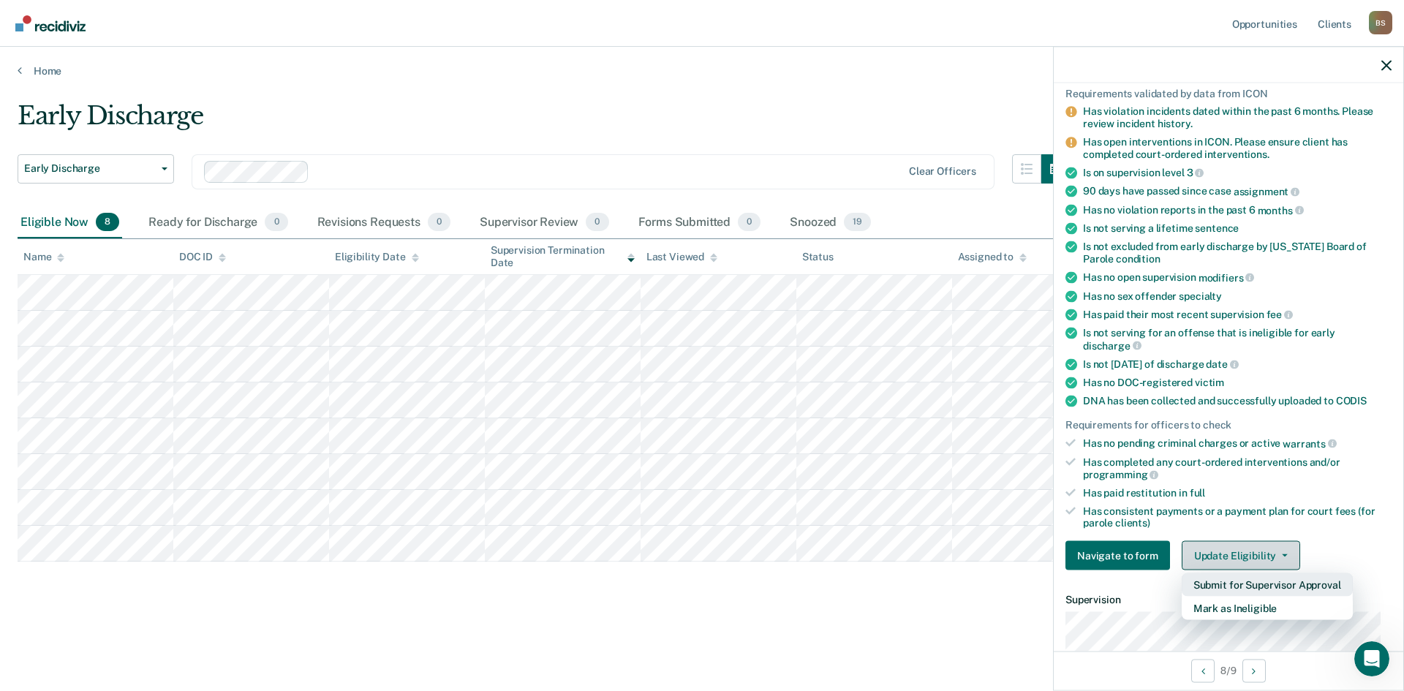
scroll to position [152, 0]
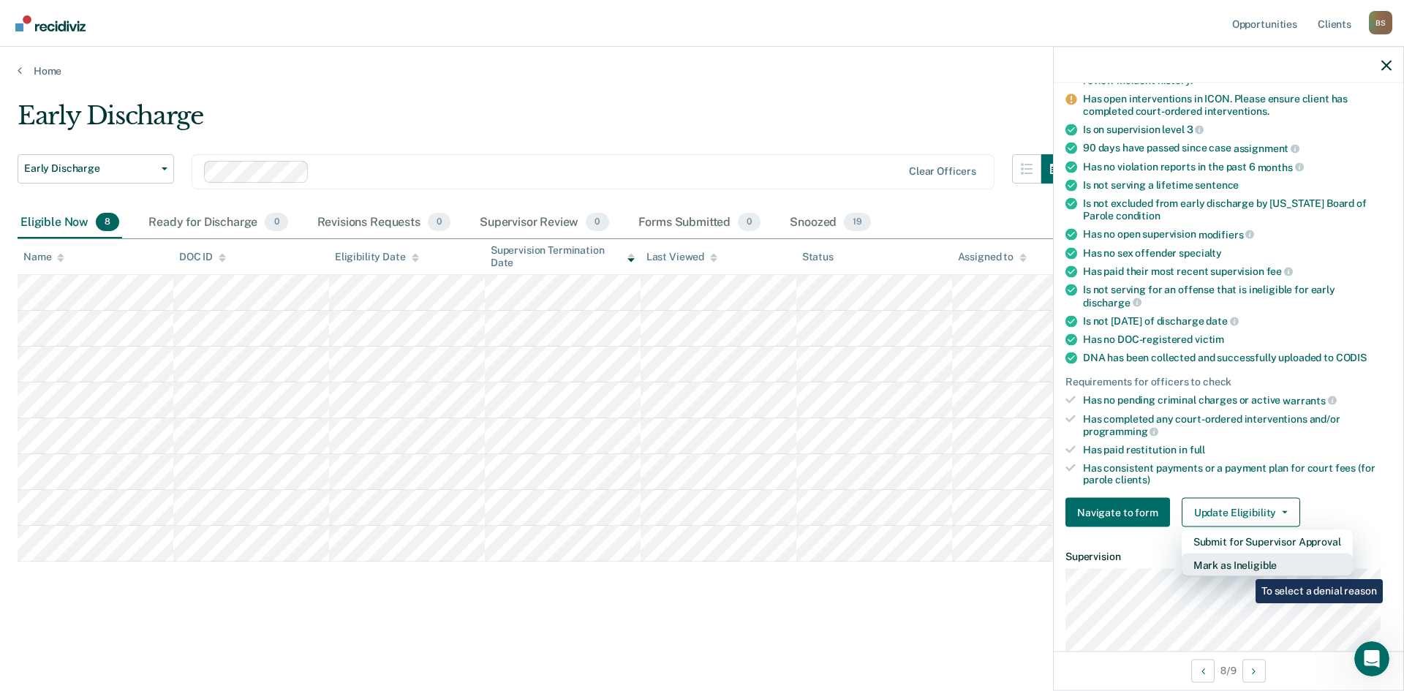
click at [700, 410] on button "Mark as Ineligible" at bounding box center [1267, 565] width 171 height 23
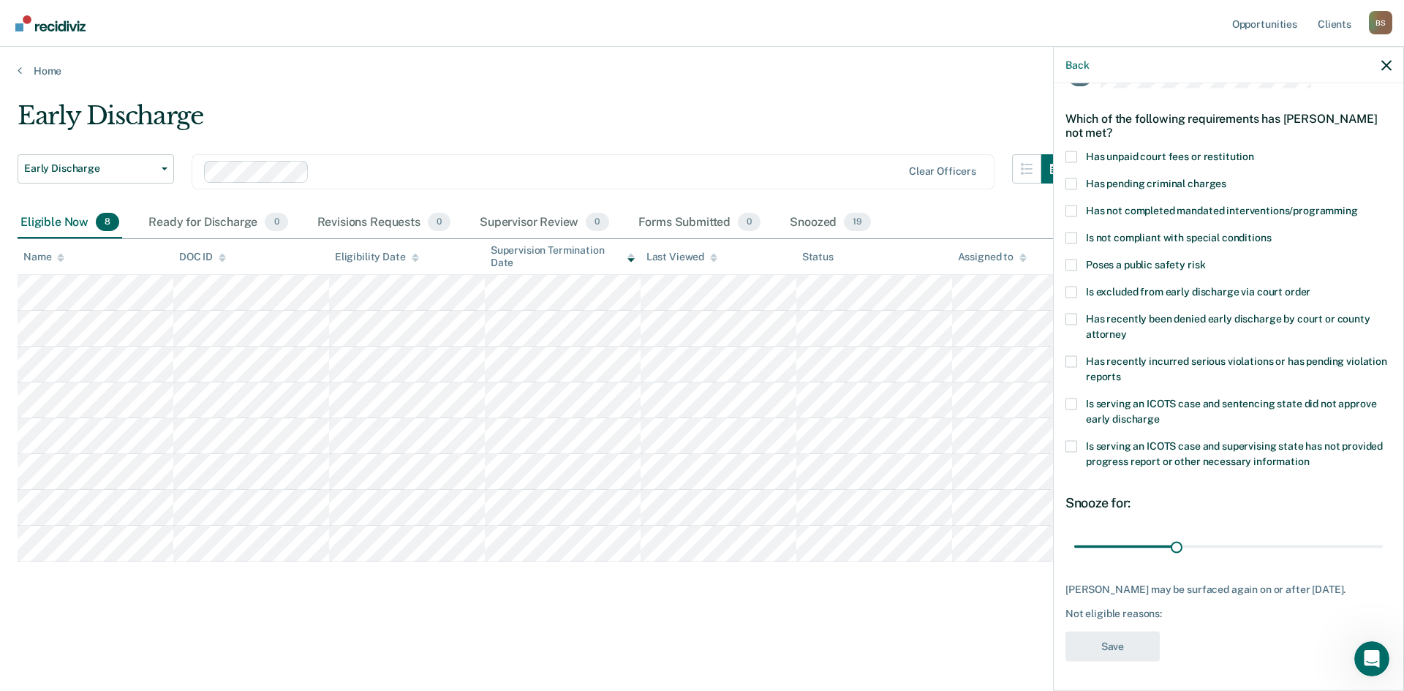
scroll to position [42, 0]
click at [700, 158] on span at bounding box center [1072, 158] width 12 height 12
click at [700, 152] on input "Has unpaid court fees or restitution" at bounding box center [1254, 152] width 0 height 0
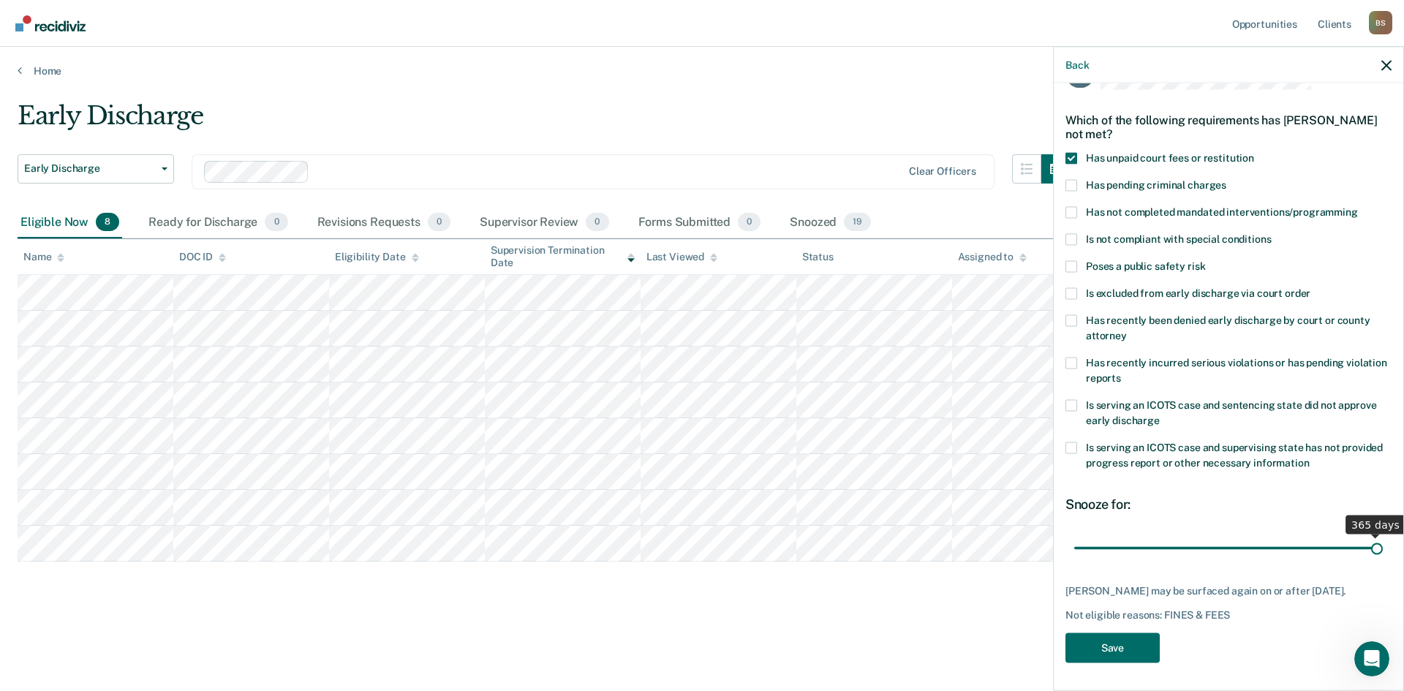
drag, startPoint x: 1099, startPoint y: 546, endPoint x: 1403, endPoint y: 559, distance: 304.5
type input "365"
click at [700, 410] on input "range" at bounding box center [1228, 548] width 309 height 26
click at [700, 410] on button "Save" at bounding box center [1113, 648] width 94 height 30
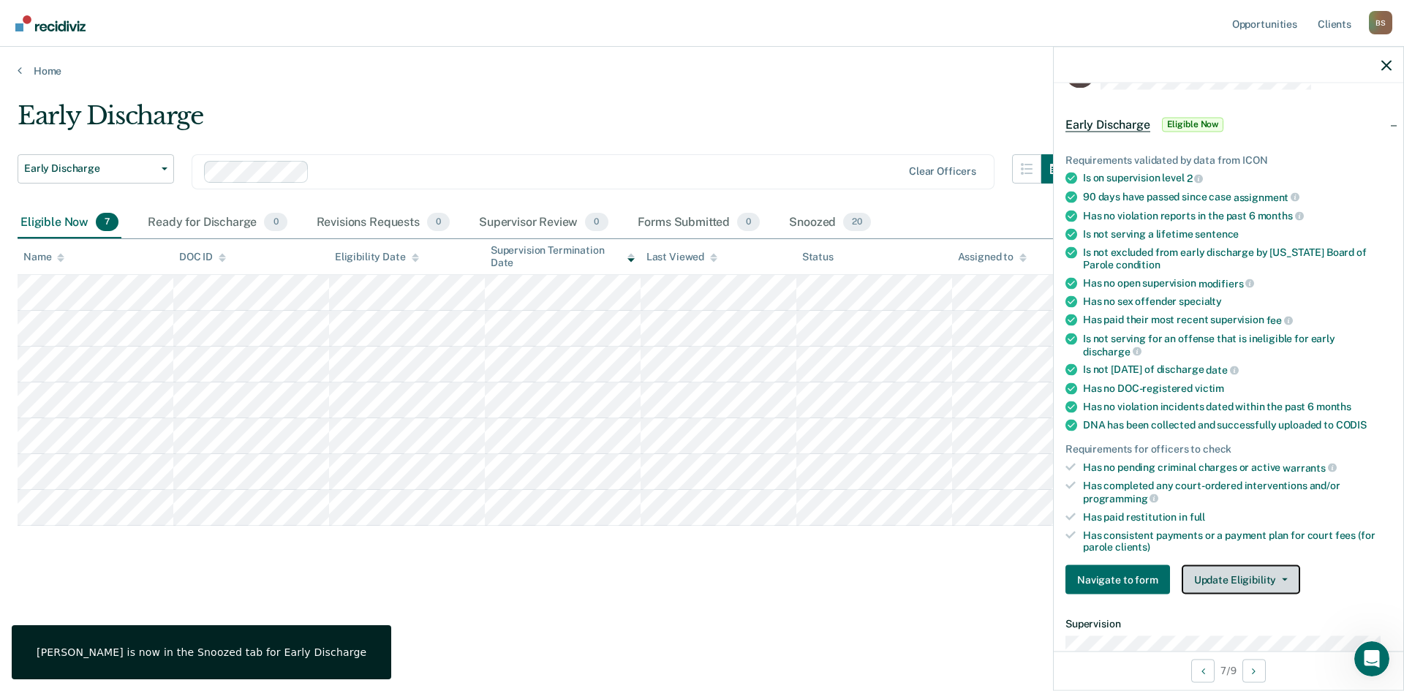
click at [700, 410] on button "Update Eligibility" at bounding box center [1241, 579] width 118 height 29
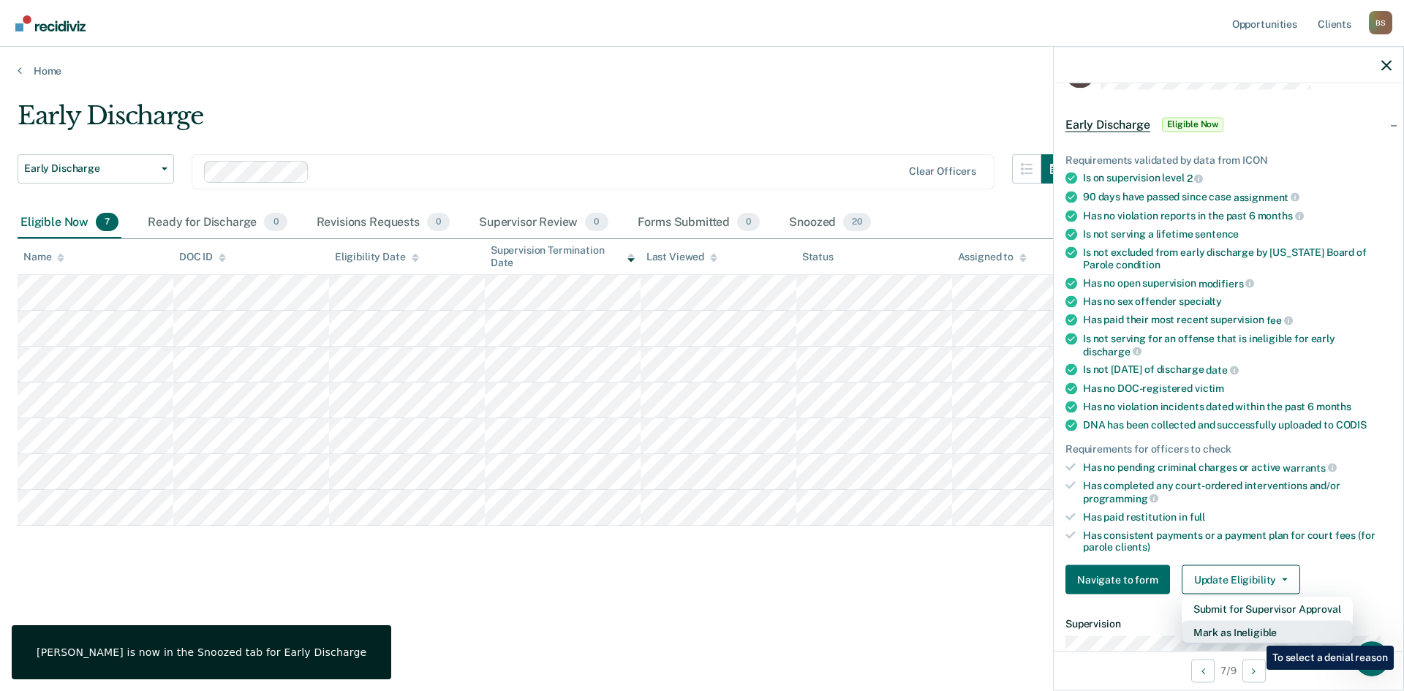
click at [700, 410] on button "Mark as Ineligible" at bounding box center [1267, 632] width 171 height 23
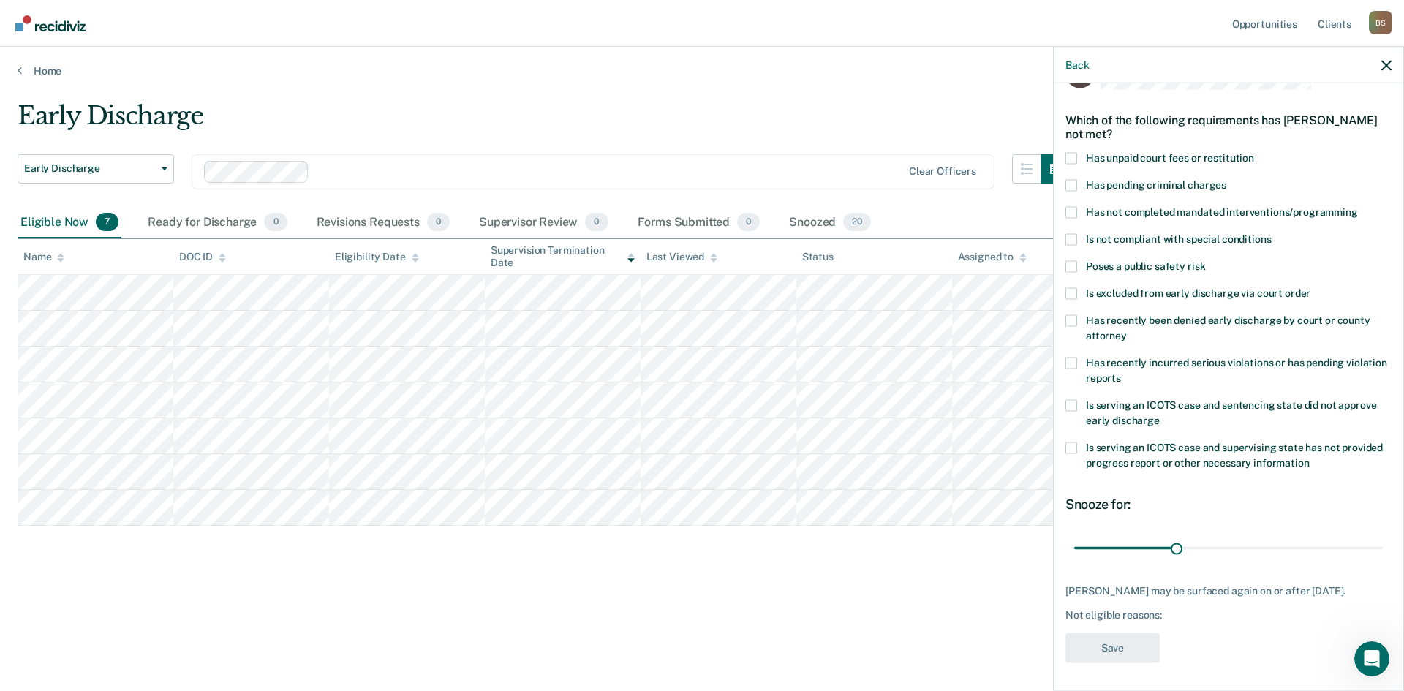
click at [700, 157] on span at bounding box center [1072, 158] width 12 height 12
click at [700, 152] on input "Has unpaid court fees or restitution" at bounding box center [1254, 152] width 0 height 0
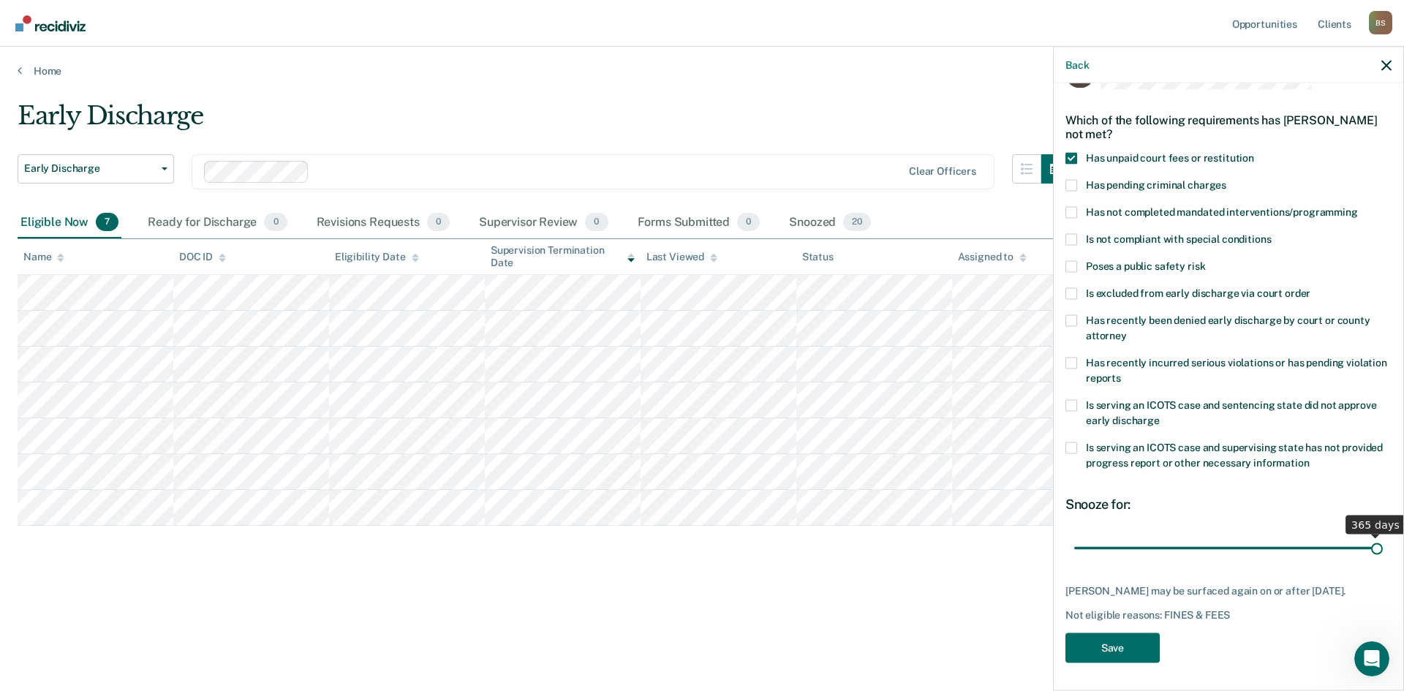
drag, startPoint x: 1106, startPoint y: 550, endPoint x: 1403, endPoint y: 549, distance: 297.6
type input "365"
click at [700, 410] on input "range" at bounding box center [1228, 548] width 309 height 26
click at [700, 410] on button "Save" at bounding box center [1113, 648] width 94 height 30
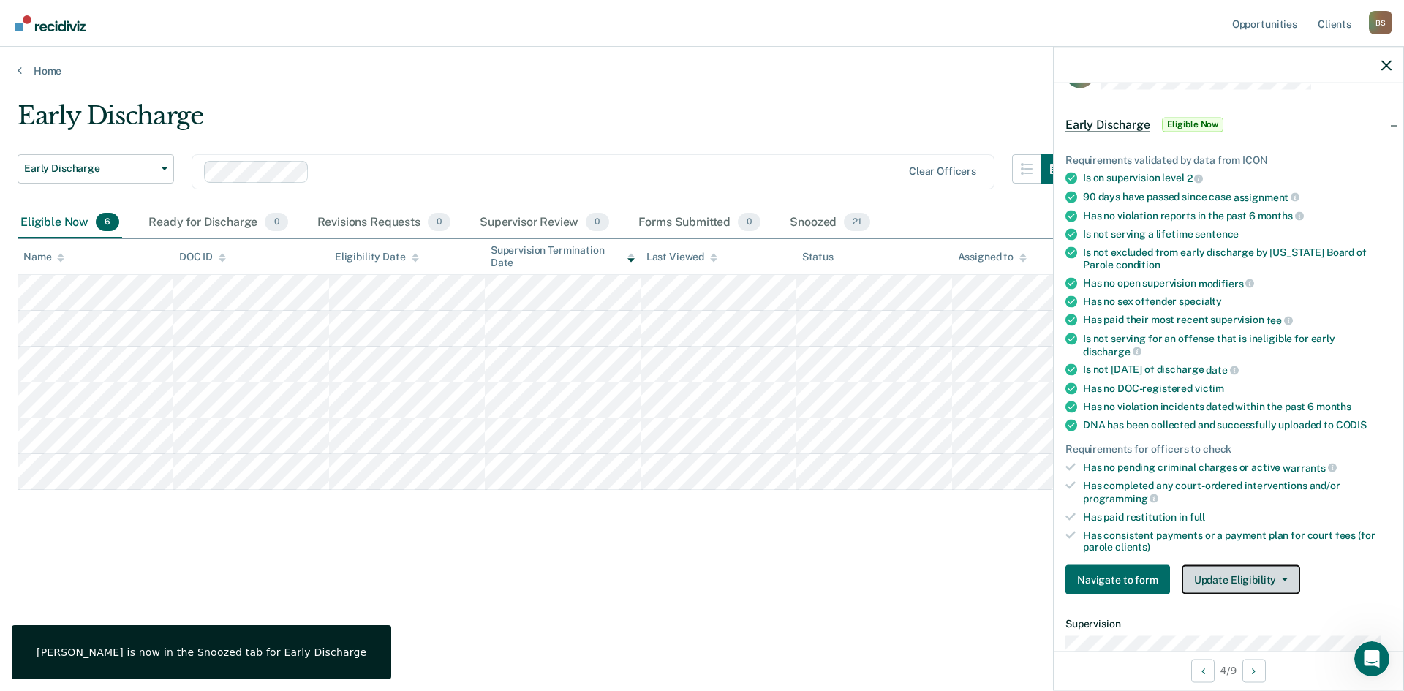
click at [700, 410] on button "Update Eligibility" at bounding box center [1241, 579] width 118 height 29
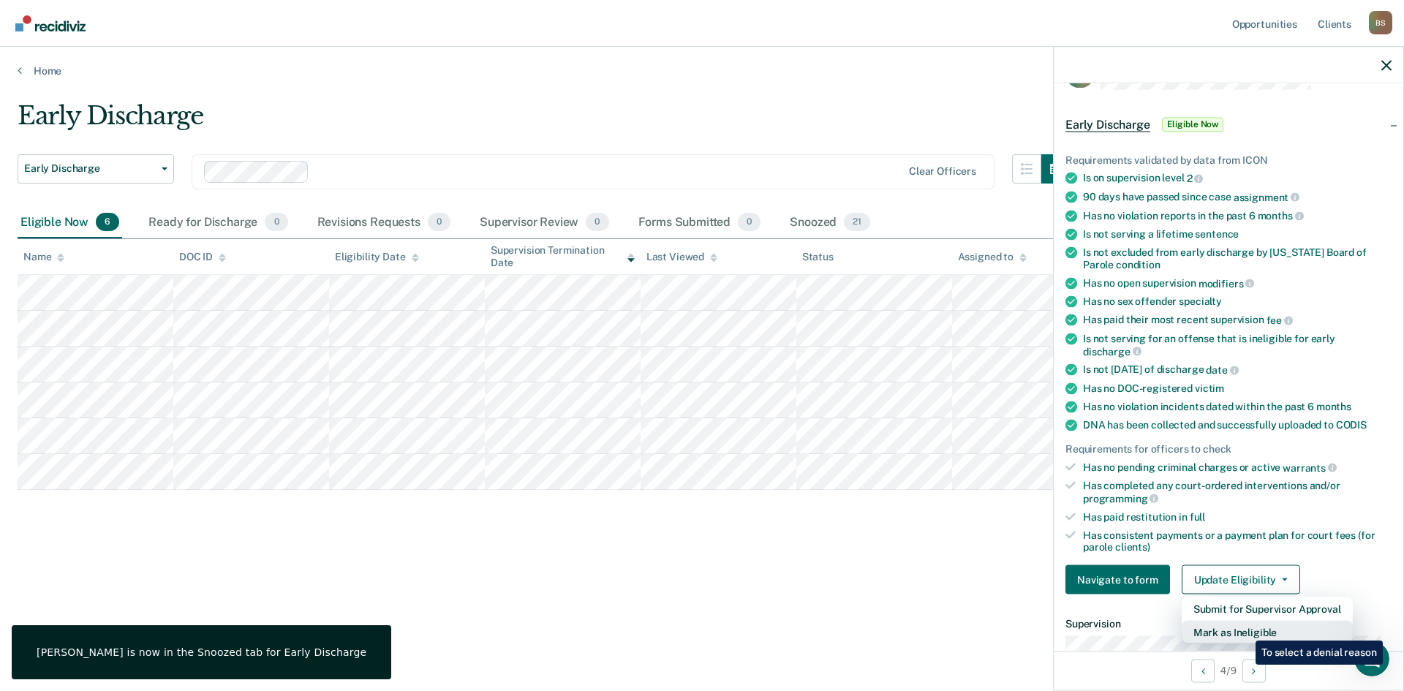
click at [700, 410] on button "Mark as Ineligible" at bounding box center [1267, 632] width 171 height 23
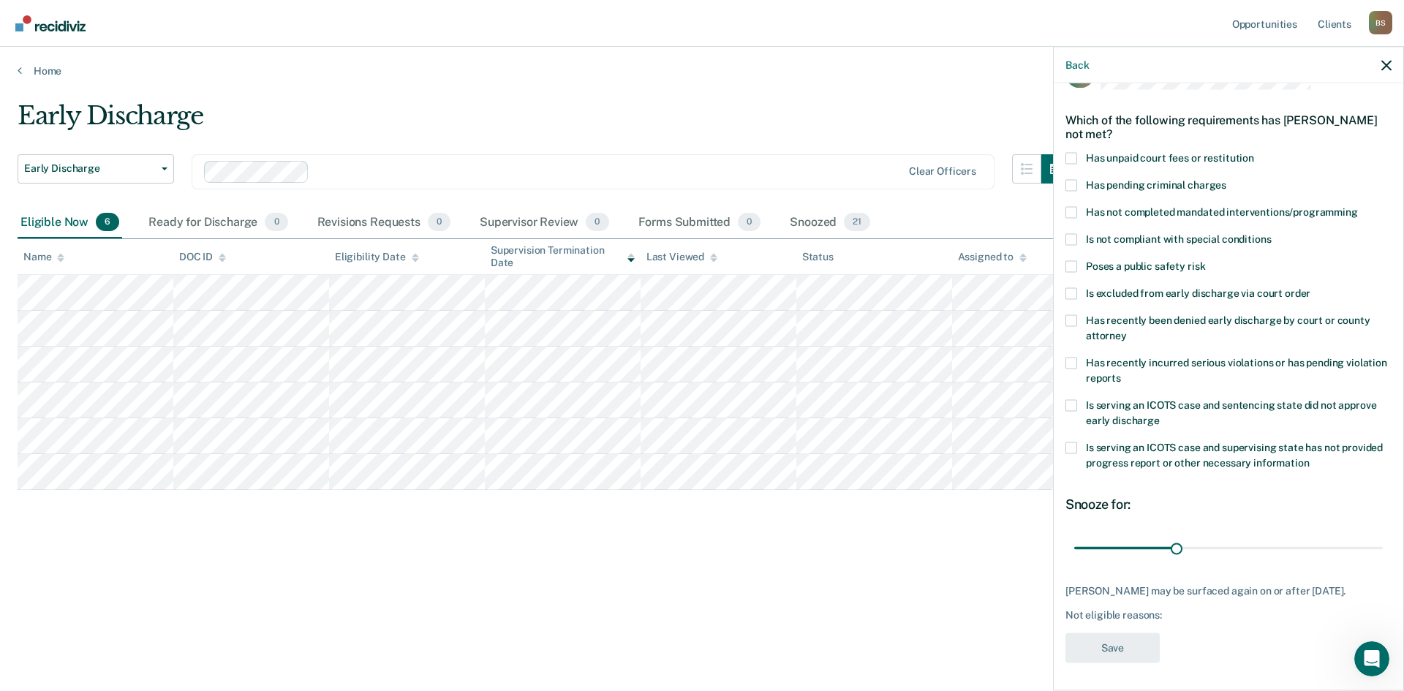
click at [700, 154] on label "Has unpaid court fees or restitution" at bounding box center [1229, 159] width 326 height 15
click at [700, 152] on input "Has unpaid court fees or restitution" at bounding box center [1254, 152] width 0 height 0
drag, startPoint x: 1101, startPoint y: 551, endPoint x: 1403, endPoint y: 547, distance: 302.0
type input "365"
click at [700, 410] on input "range" at bounding box center [1228, 548] width 309 height 26
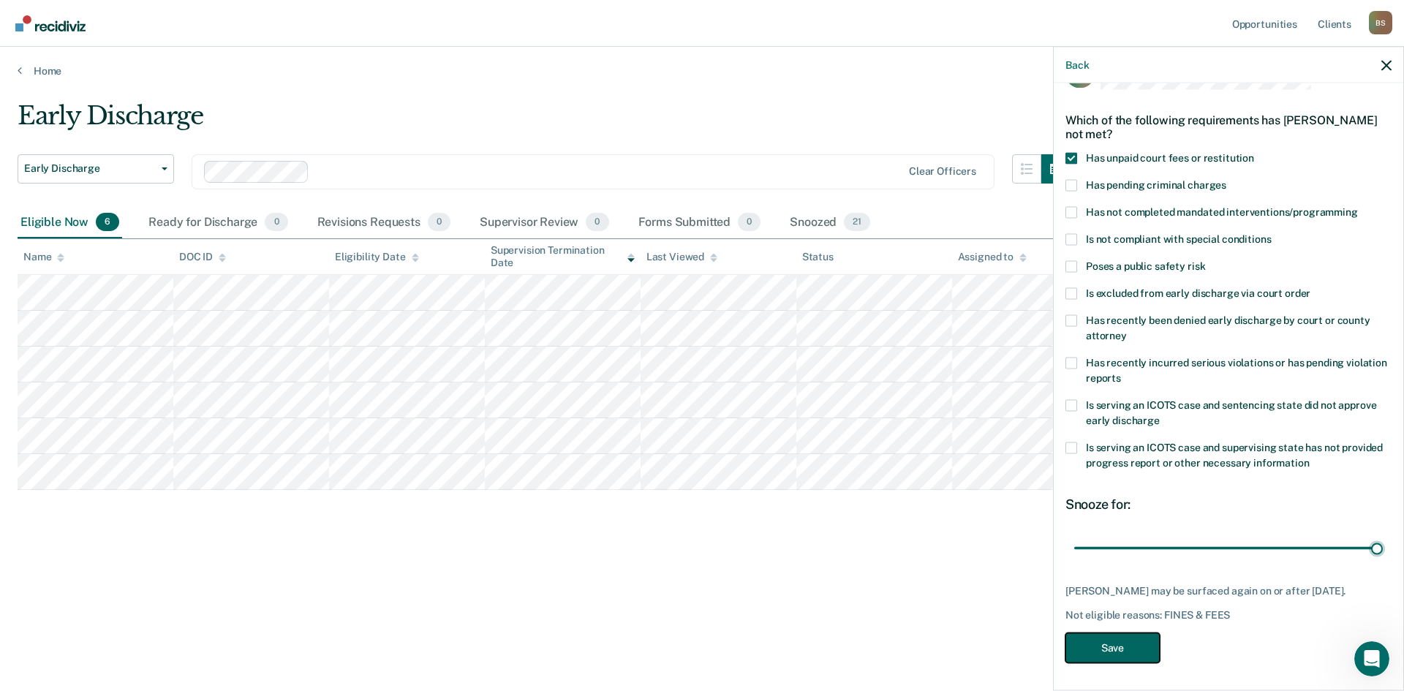
click at [700, 410] on button "Save" at bounding box center [1113, 648] width 94 height 30
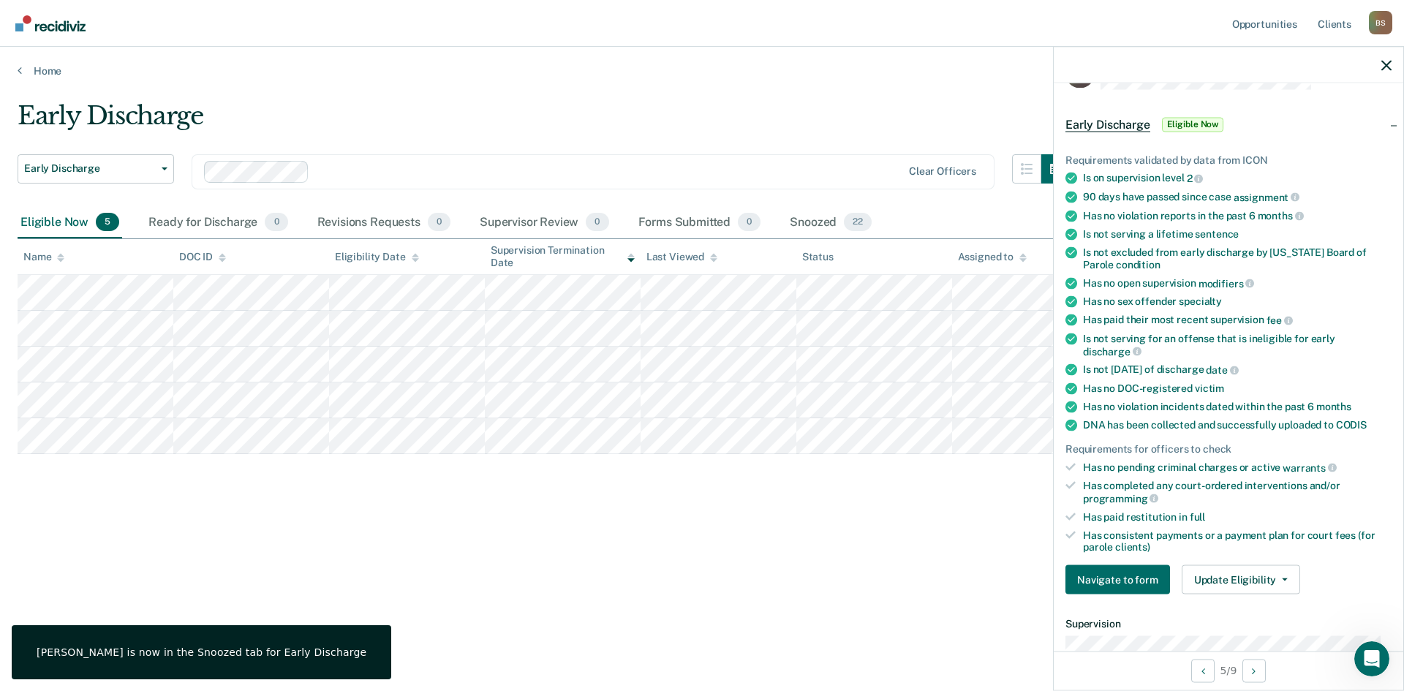
click at [700, 410] on div "Navigate to form Update Eligibility Submit for Supervisor Approval Mark as Inel…" at bounding box center [1229, 579] width 326 height 29
click at [700, 410] on button "Update Eligibility" at bounding box center [1241, 579] width 118 height 29
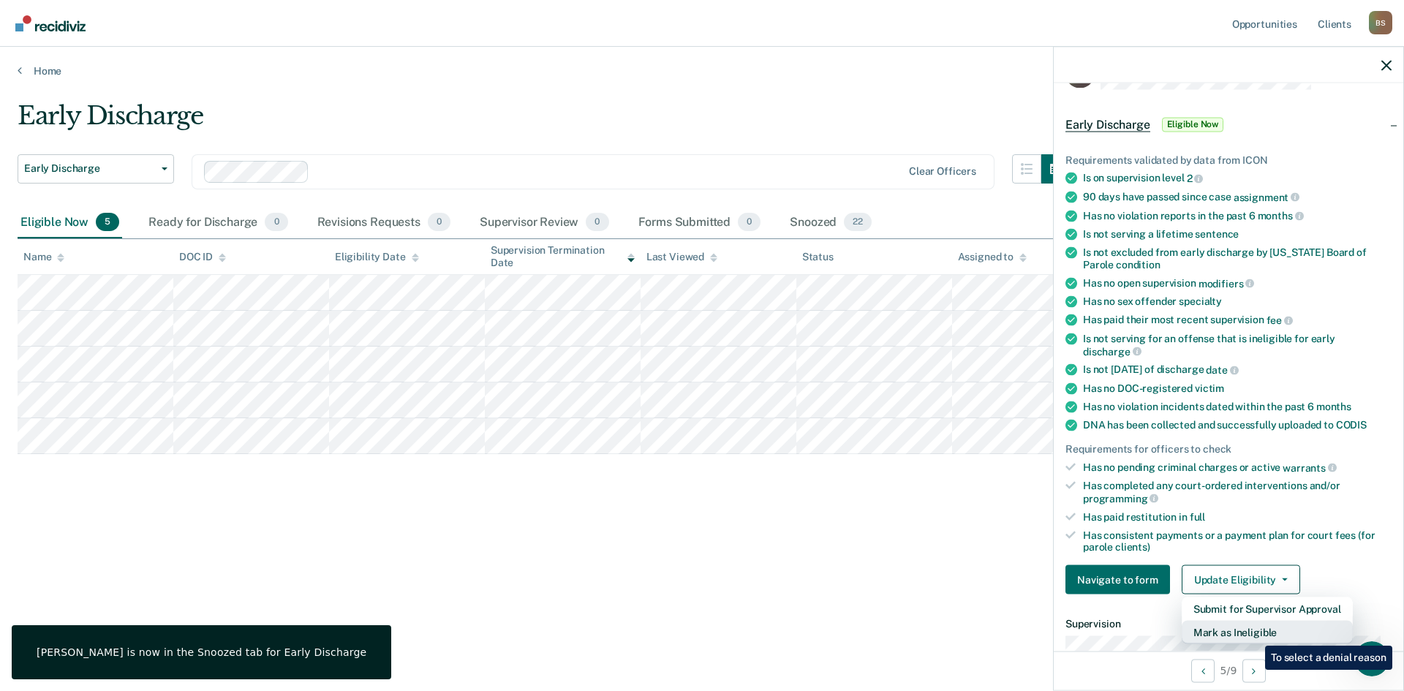
click at [700, 410] on button "Mark as Ineligible" at bounding box center [1267, 632] width 171 height 23
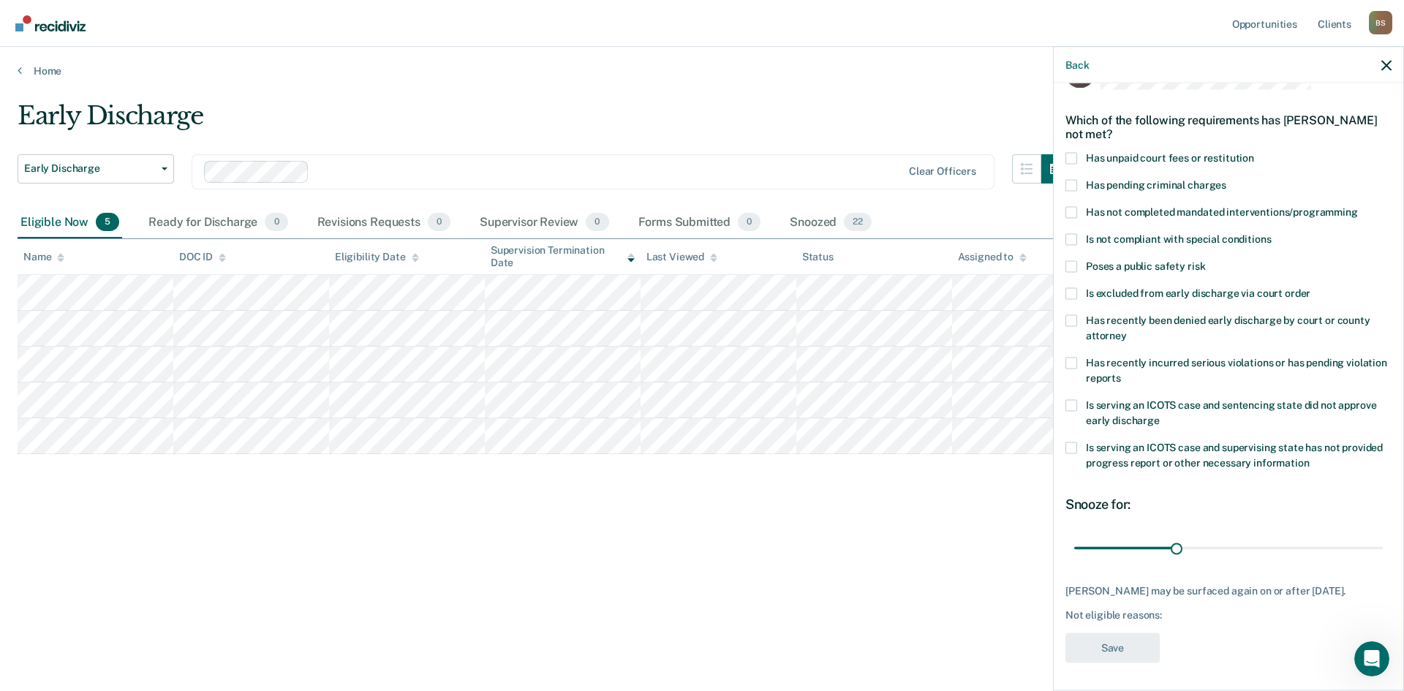
click at [700, 170] on div "Has unpaid court fees or restitution" at bounding box center [1229, 165] width 326 height 27
click at [700, 162] on span at bounding box center [1072, 158] width 12 height 12
click at [700, 152] on input "Has unpaid court fees or restitution" at bounding box center [1254, 152] width 0 height 0
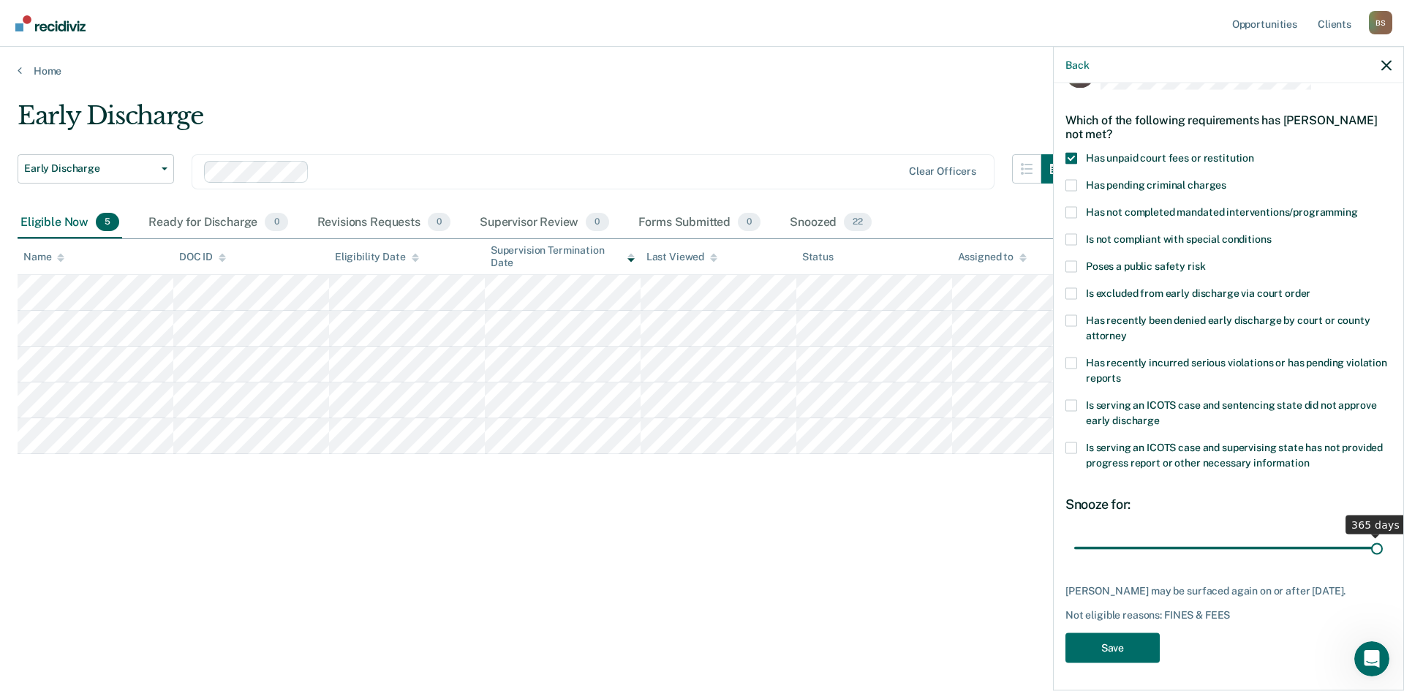
drag, startPoint x: 1099, startPoint y: 549, endPoint x: 1403, endPoint y: 543, distance: 304.3
type input "365"
click at [700, 410] on input "range" at bounding box center [1228, 548] width 309 height 26
click at [700, 410] on button "Save" at bounding box center [1113, 648] width 94 height 30
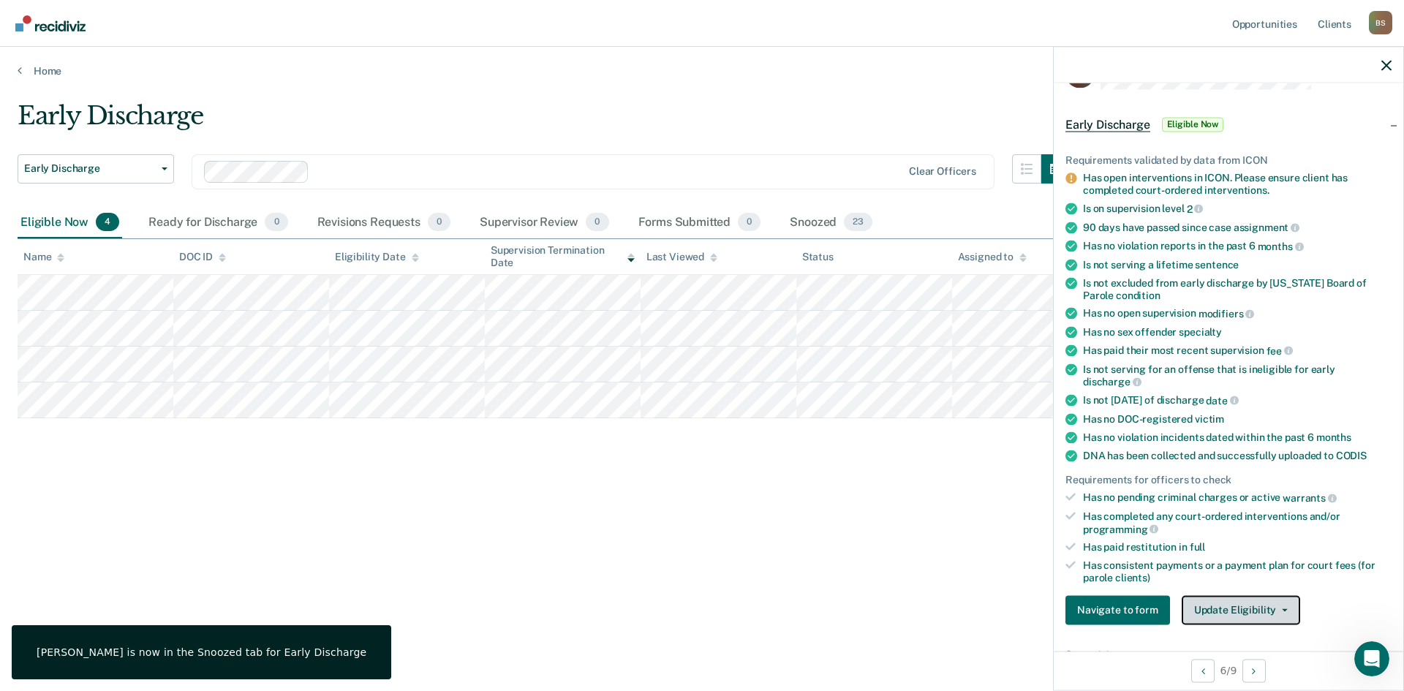
click at [700, 410] on button "Update Eligibility" at bounding box center [1241, 609] width 118 height 29
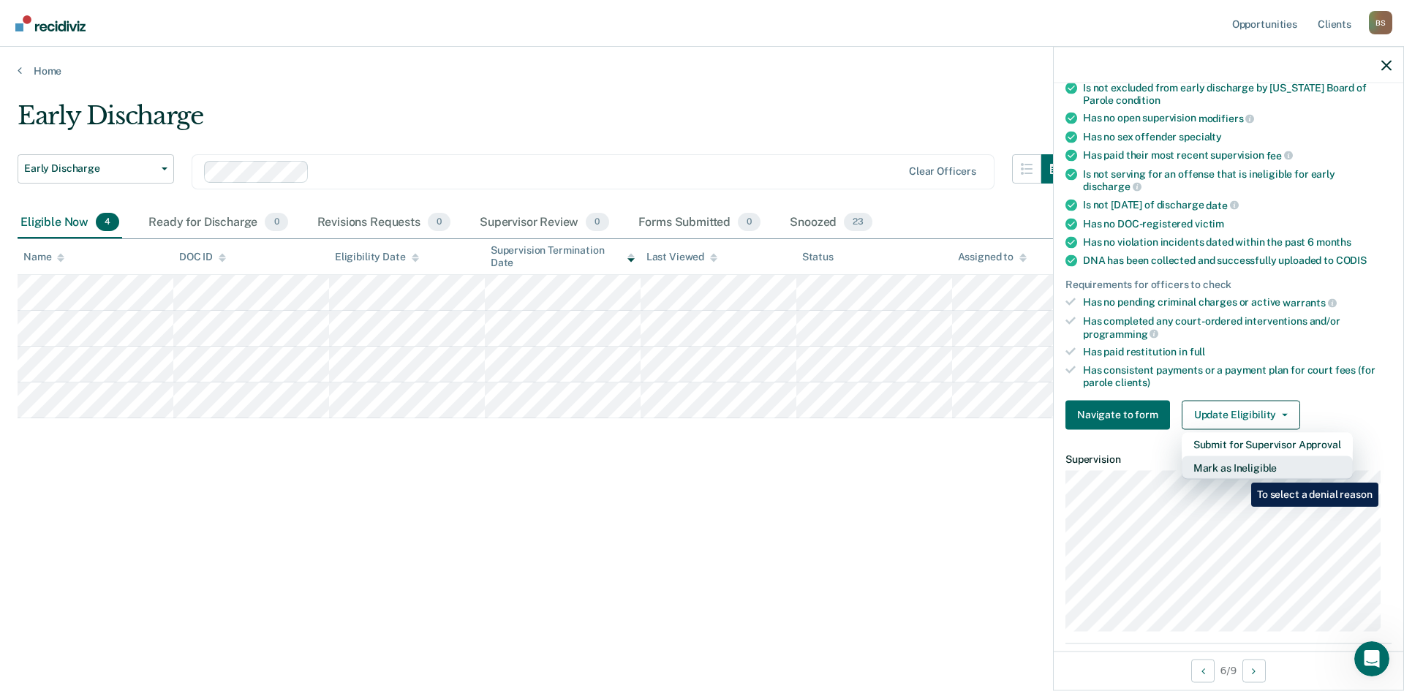
click at [700, 410] on button "Mark as Ineligible" at bounding box center [1267, 467] width 171 height 23
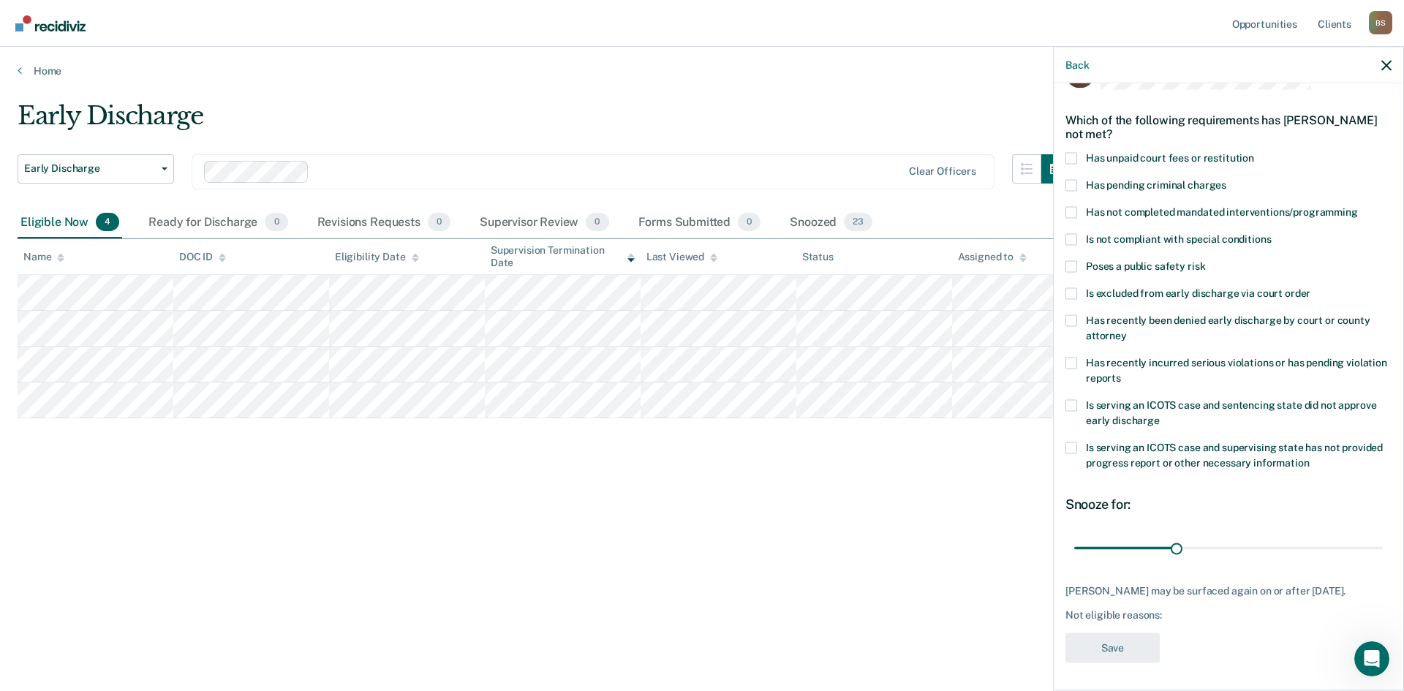
click at [700, 156] on span at bounding box center [1072, 158] width 12 height 12
click at [700, 152] on input "Has unpaid court fees or restitution" at bounding box center [1254, 152] width 0 height 0
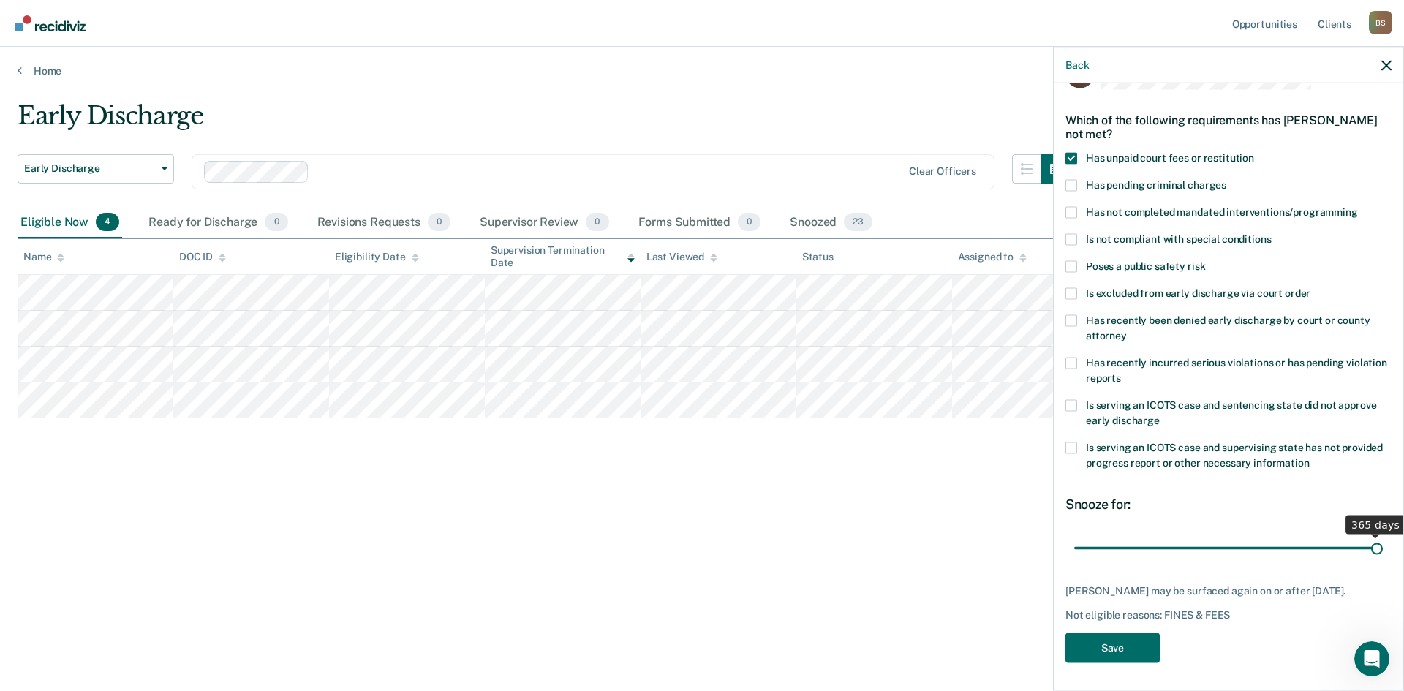
drag, startPoint x: 1099, startPoint y: 549, endPoint x: 1403, endPoint y: 556, distance: 304.3
click at [700, 410] on input "range" at bounding box center [1228, 548] width 309 height 26
drag, startPoint x: 1365, startPoint y: 543, endPoint x: 1164, endPoint y: 550, distance: 201.2
type input "107"
click at [700, 410] on input "range" at bounding box center [1228, 548] width 309 height 26
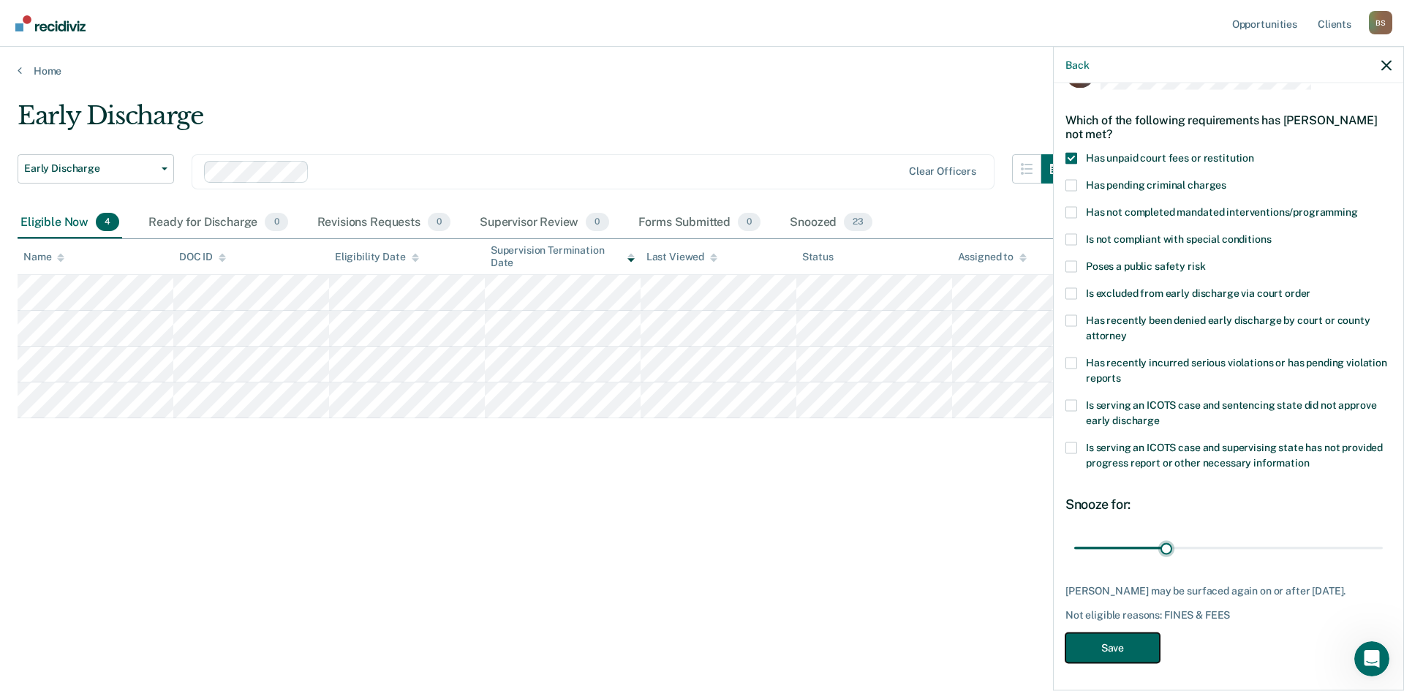
click at [700, 410] on button "Save" at bounding box center [1113, 648] width 94 height 30
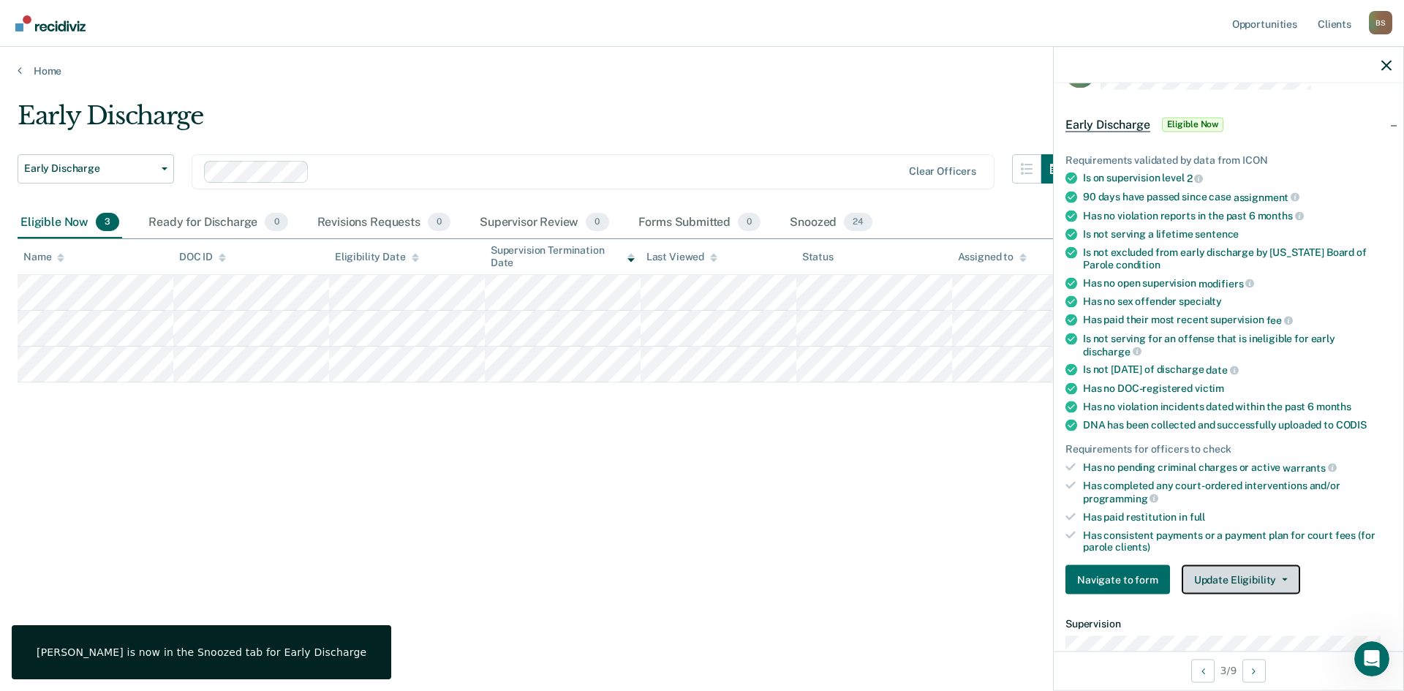
click at [700, 410] on button "Update Eligibility" at bounding box center [1241, 579] width 118 height 29
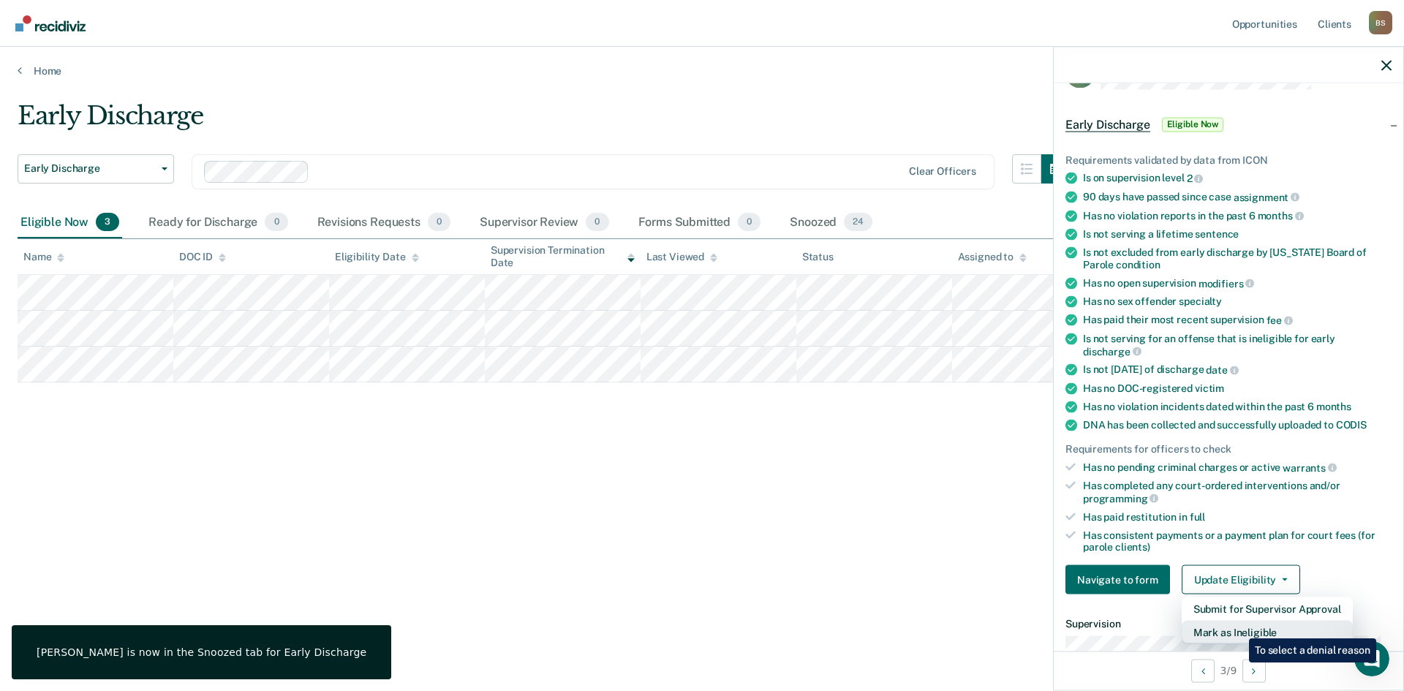
click at [700, 410] on button "Mark as Ineligible" at bounding box center [1267, 632] width 171 height 23
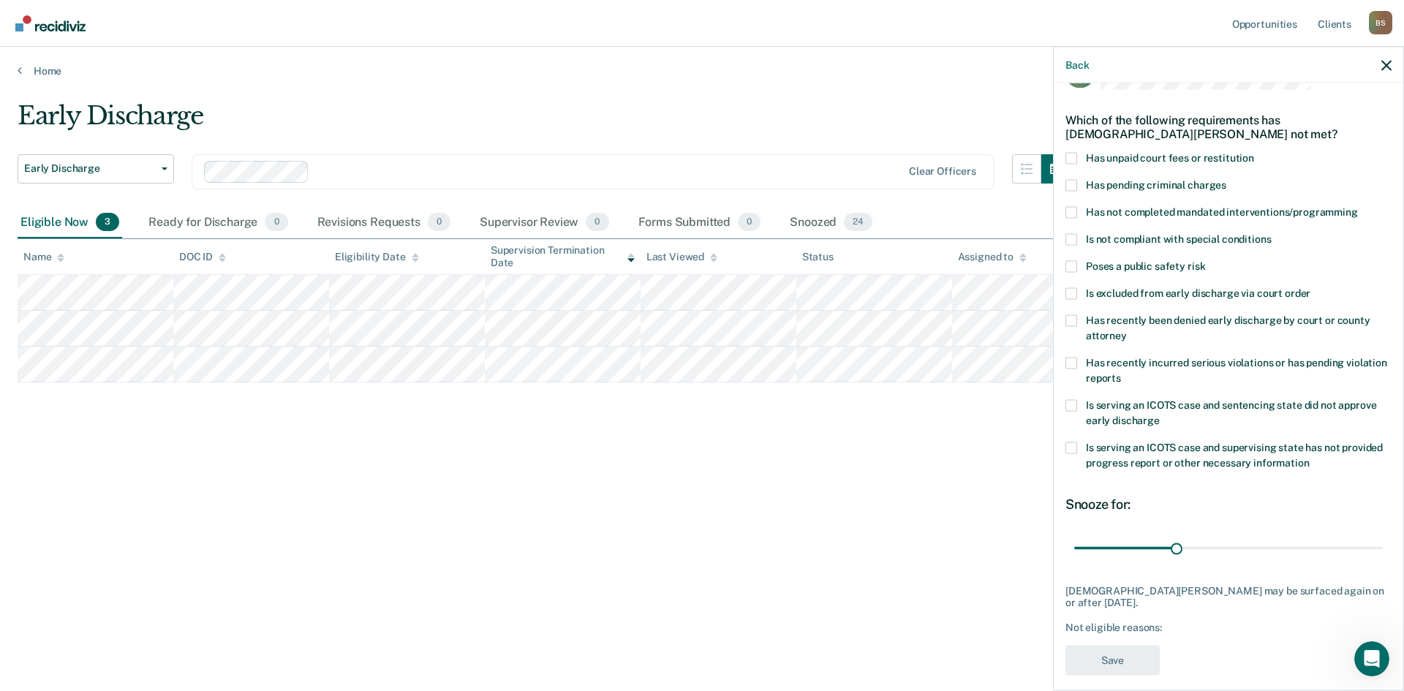
click at [700, 327] on label "Has recently been denied early discharge by court or county attorney" at bounding box center [1229, 329] width 326 height 31
click at [700, 330] on input "Has recently been denied early discharge by court or county attorney" at bounding box center [1127, 330] width 0 height 0
drag, startPoint x: 1103, startPoint y: 548, endPoint x: 1191, endPoint y: 545, distance: 87.8
type input "142"
click at [700, 410] on input "range" at bounding box center [1228, 548] width 309 height 26
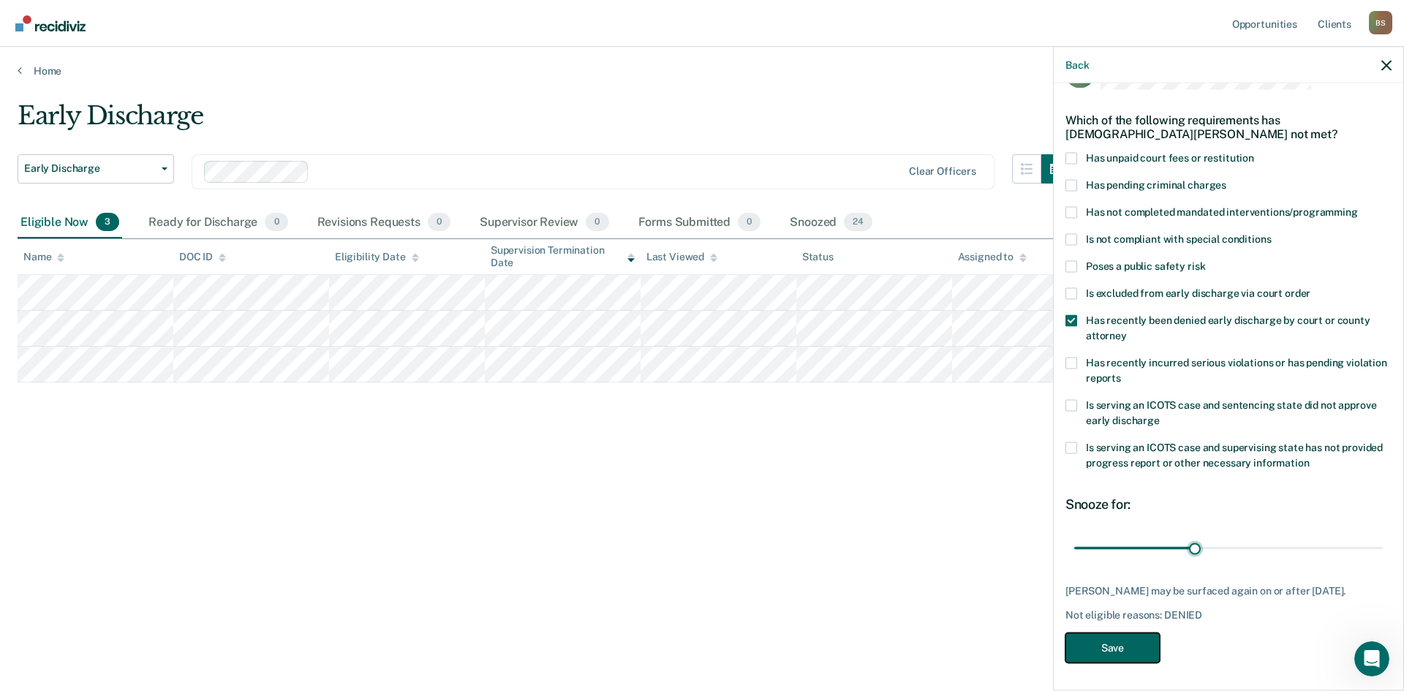
click at [700, 410] on button "Save" at bounding box center [1113, 648] width 94 height 30
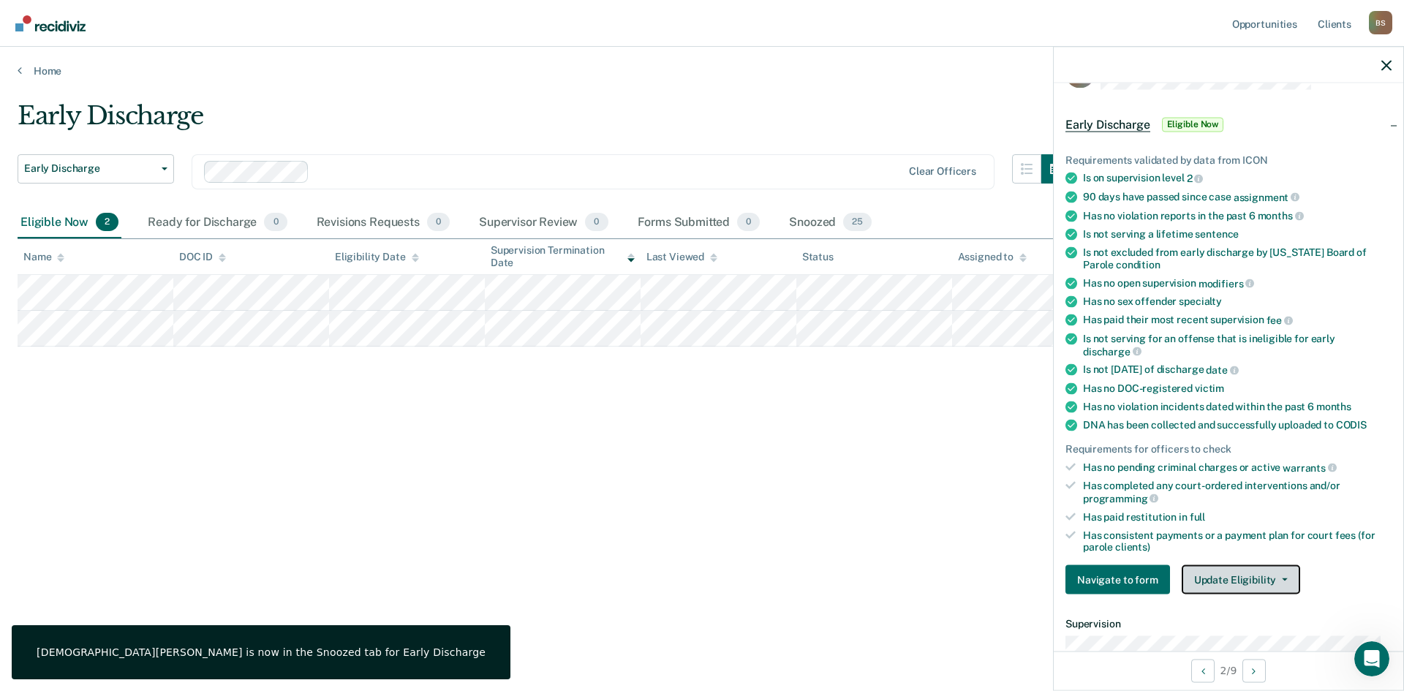
click at [700, 410] on button "Update Eligibility" at bounding box center [1241, 579] width 118 height 29
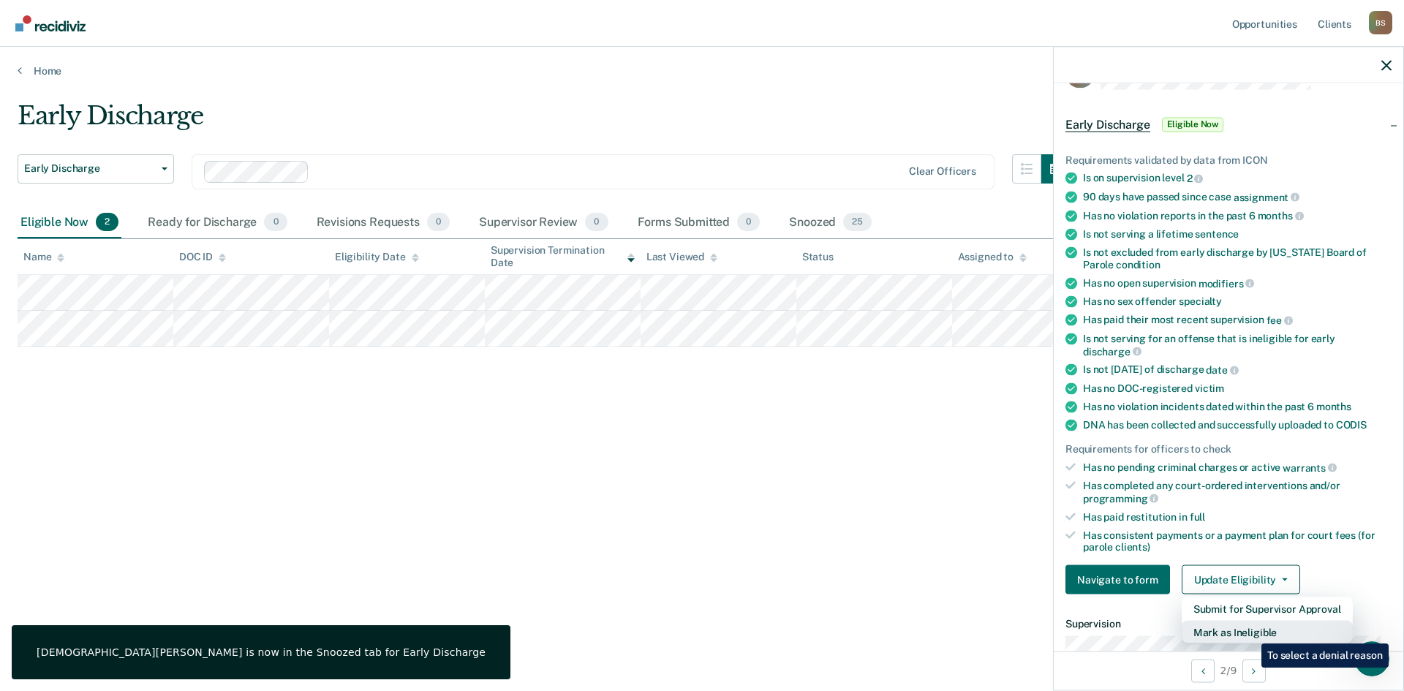
click at [700, 410] on button "Mark as Ineligible" at bounding box center [1267, 632] width 171 height 23
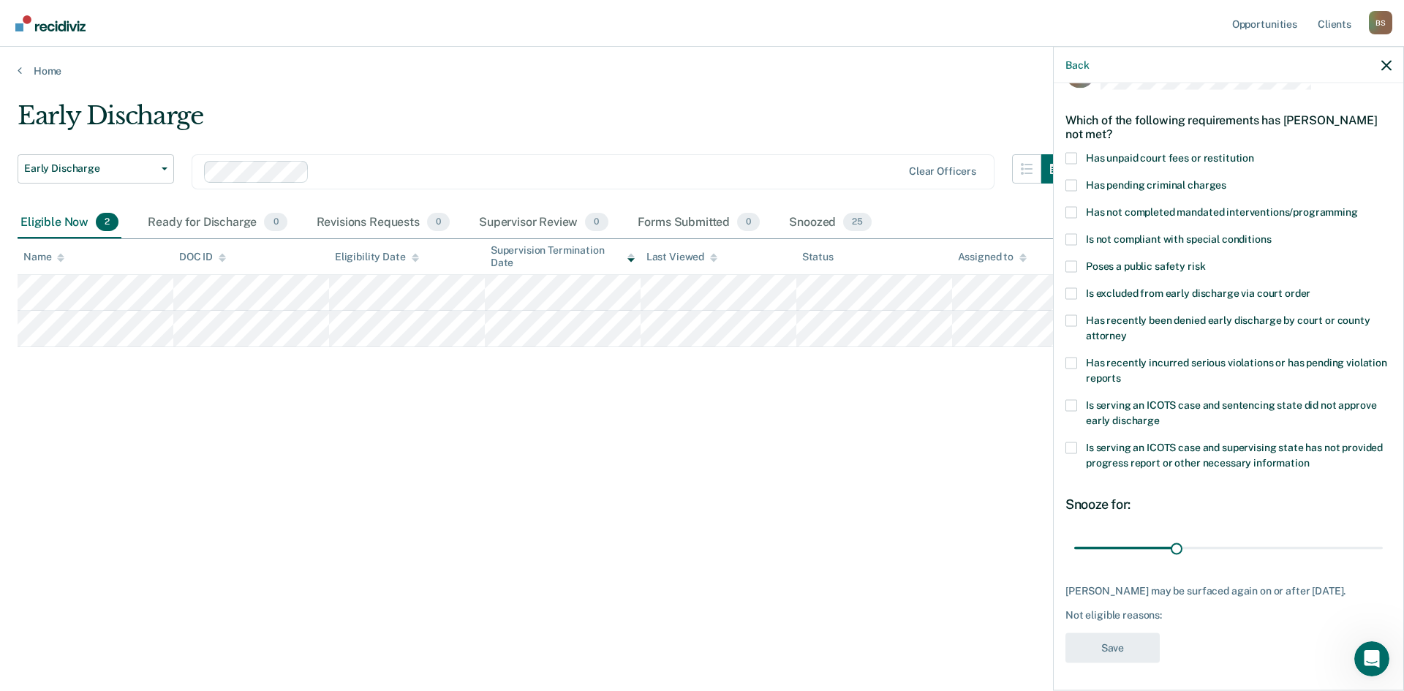
click at [700, 162] on label "Has unpaid court fees or restitution" at bounding box center [1229, 159] width 326 height 15
click at [700, 152] on input "Has unpaid court fees or restitution" at bounding box center [1254, 152] width 0 height 0
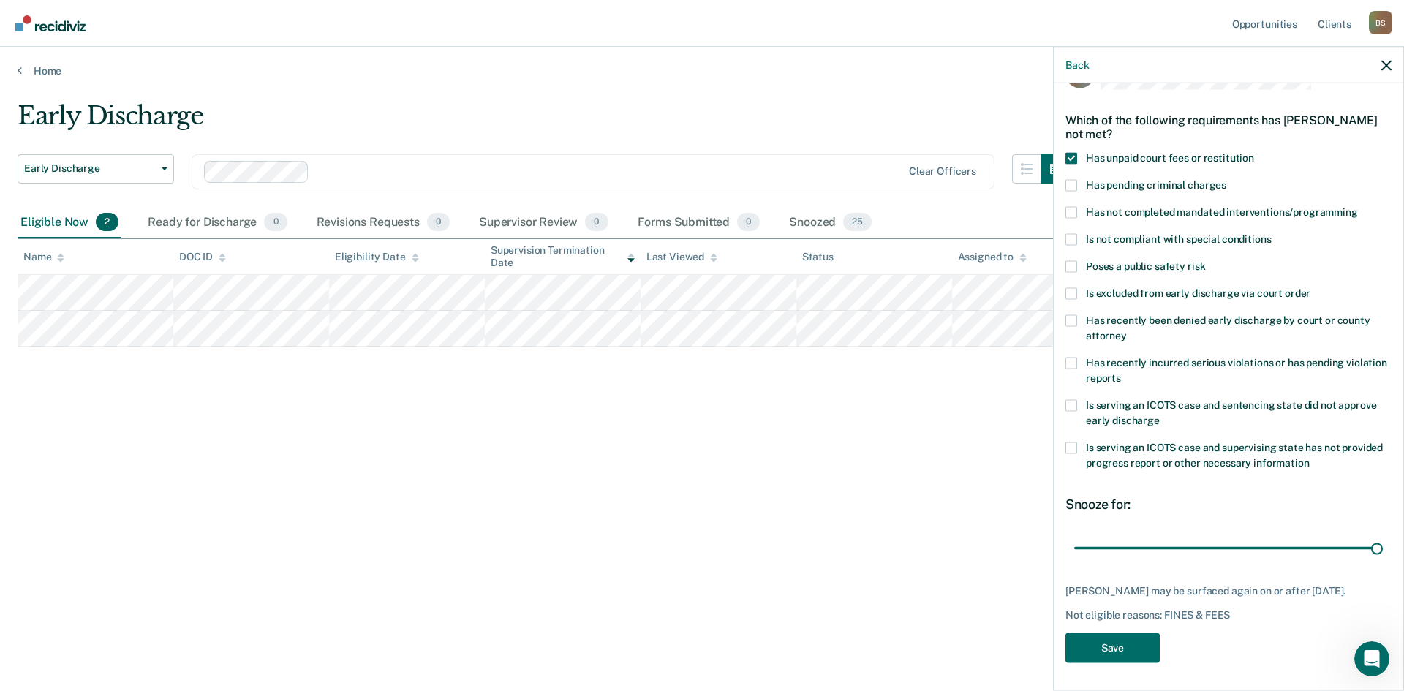
drag, startPoint x: 1095, startPoint y: 548, endPoint x: 1403, endPoint y: 552, distance: 308.6
type input "365"
click at [700, 410] on input "range" at bounding box center [1228, 548] width 309 height 26
click at [700, 410] on button "Save" at bounding box center [1113, 648] width 94 height 30
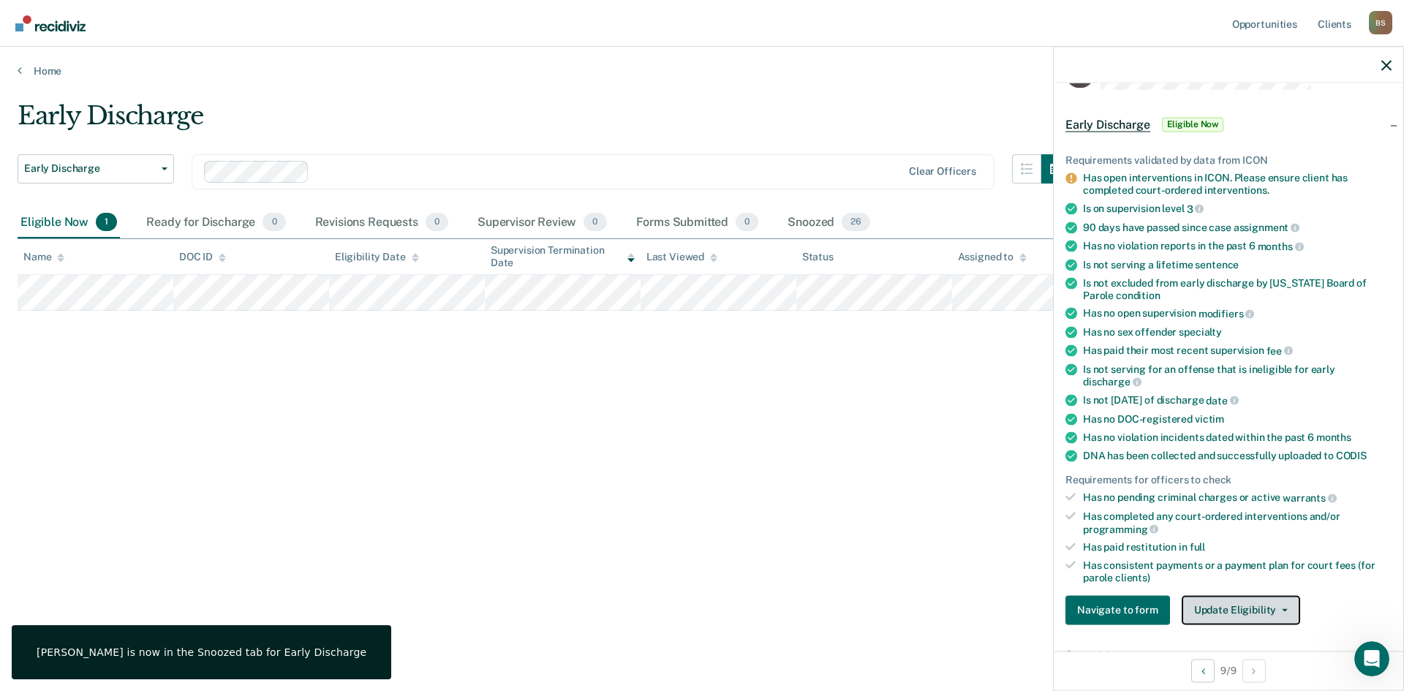
click at [700, 410] on button "Update Eligibility" at bounding box center [1241, 609] width 118 height 29
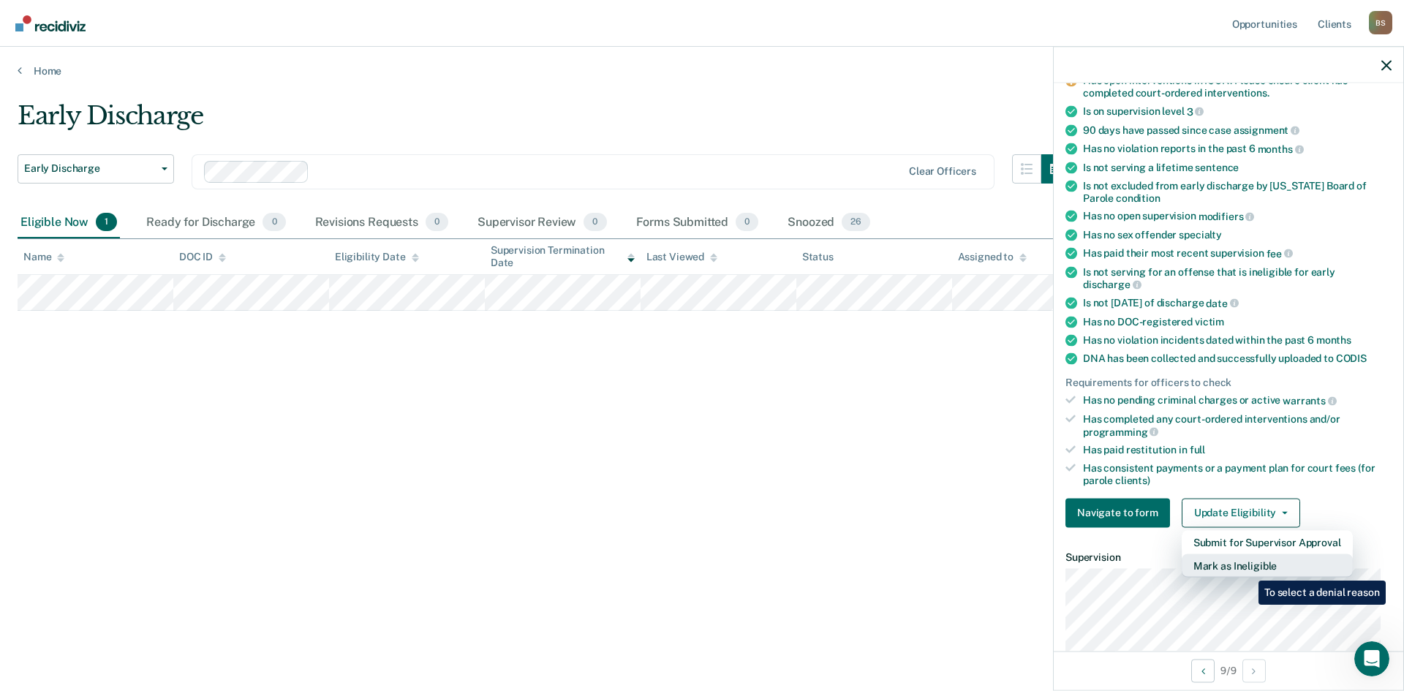
click at [700, 410] on button "Mark as Ineligible" at bounding box center [1267, 565] width 171 height 23
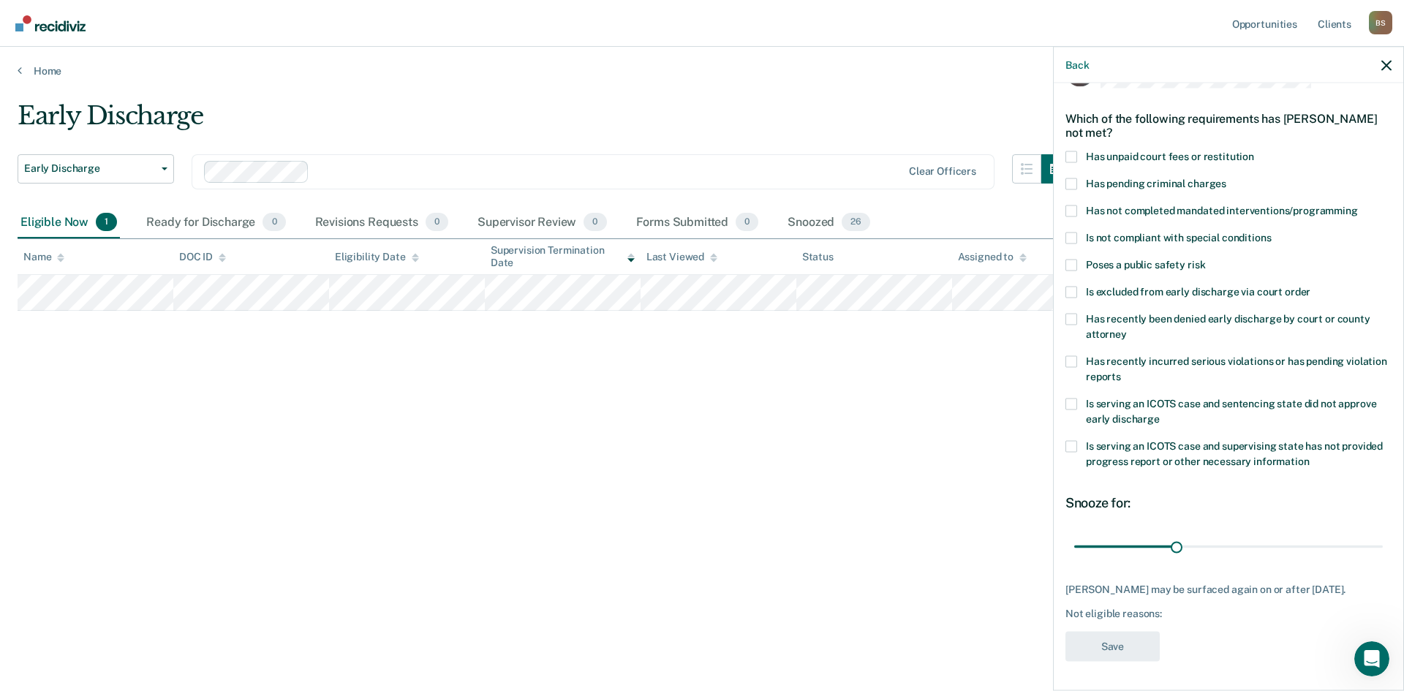
click at [700, 151] on span at bounding box center [1072, 157] width 12 height 12
click at [700, 151] on input "Has unpaid court fees or restitution" at bounding box center [1254, 151] width 0 height 0
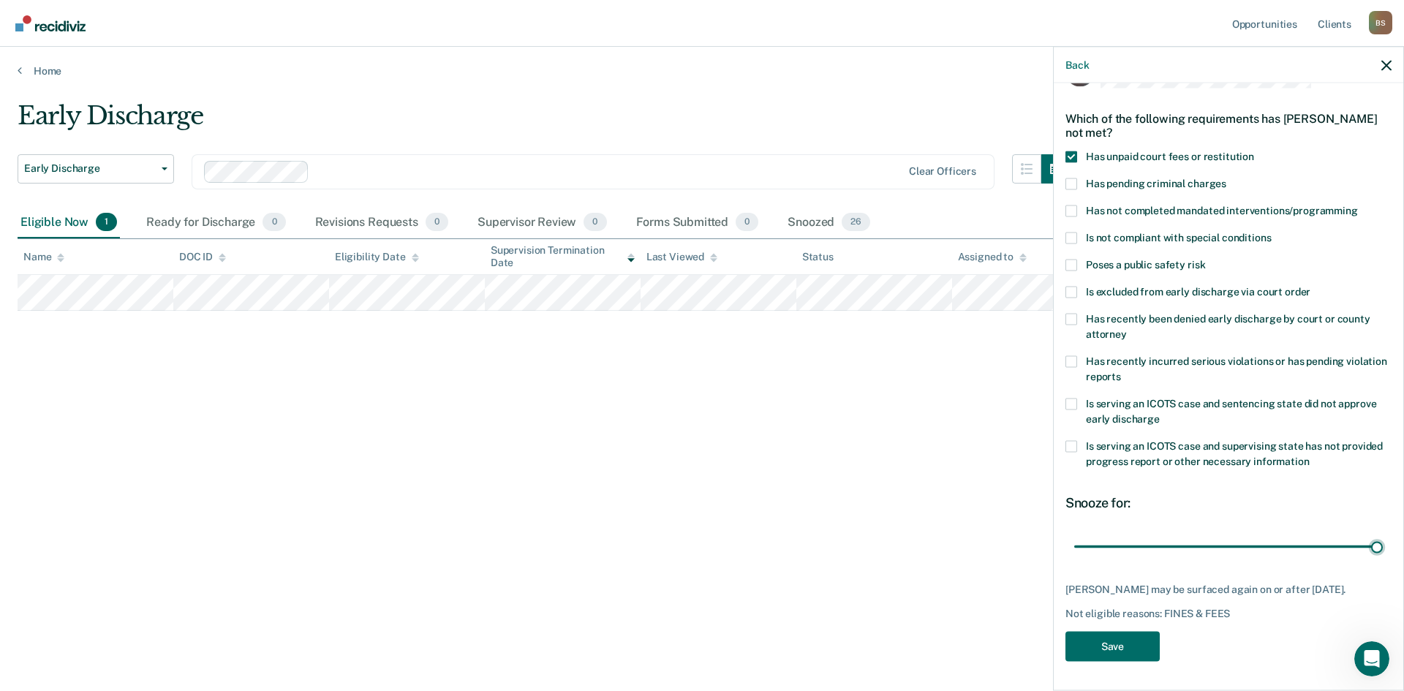
drag, startPoint x: 1108, startPoint y: 530, endPoint x: 1403, endPoint y: 551, distance: 296.2
type input "365"
click at [700, 410] on input "range" at bounding box center [1228, 547] width 309 height 26
click at [700, 410] on button "Save" at bounding box center [1113, 646] width 94 height 30
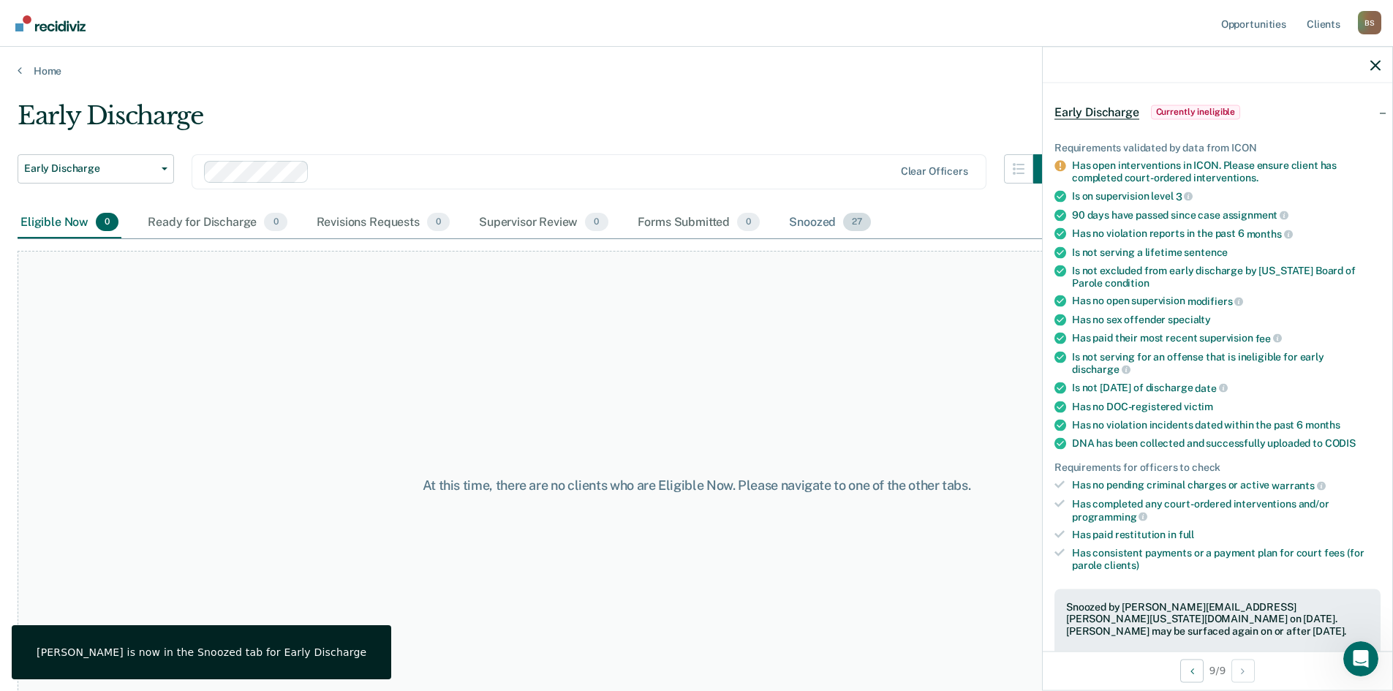
click at [700, 227] on span "27" at bounding box center [857, 222] width 28 height 19
